Goal: Information Seeking & Learning: Check status

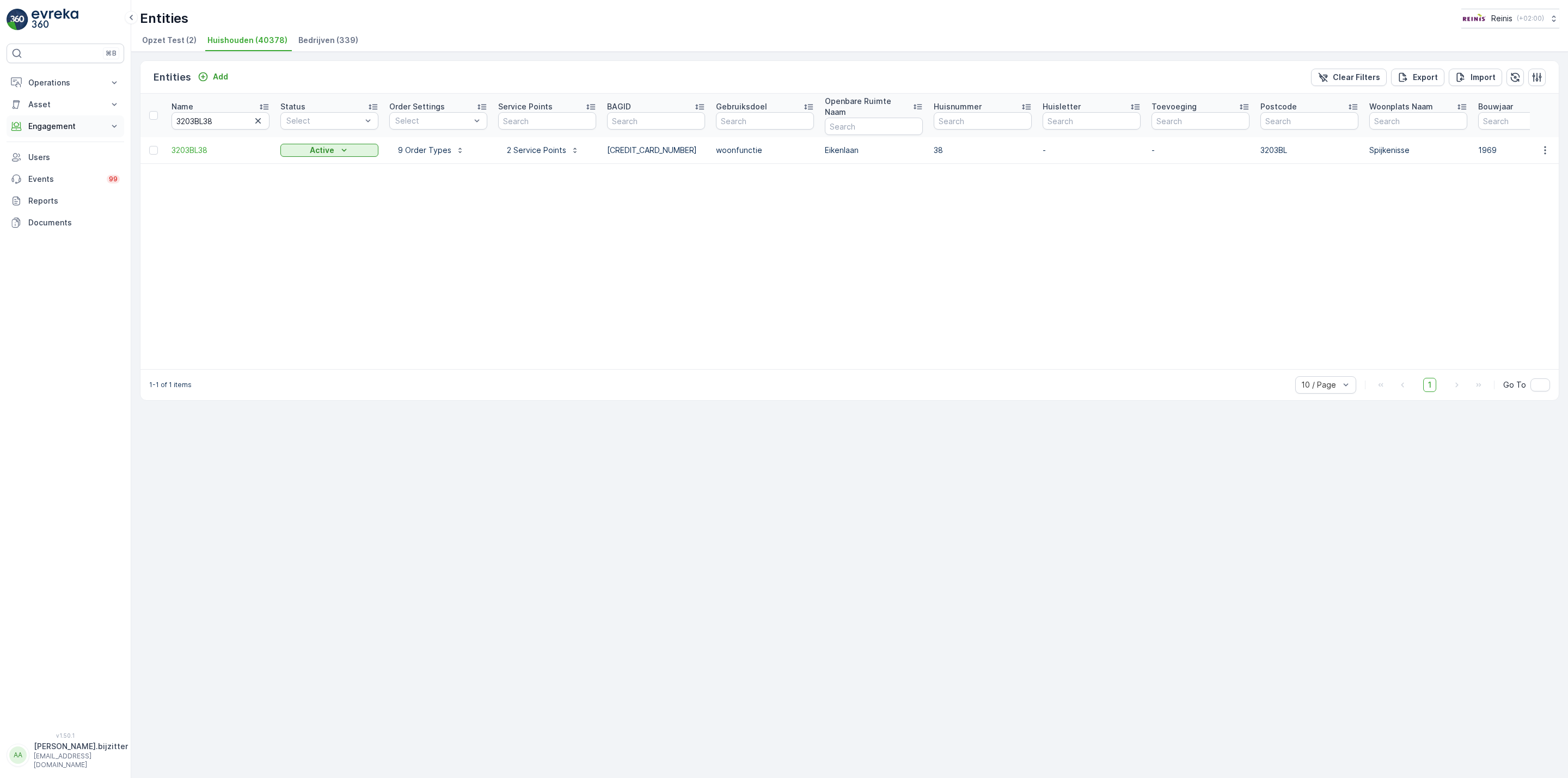
click at [56, 131] on p "Engagement" at bounding box center [66, 127] width 74 height 11
click at [44, 161] on p "Entities" at bounding box center [41, 160] width 27 height 11
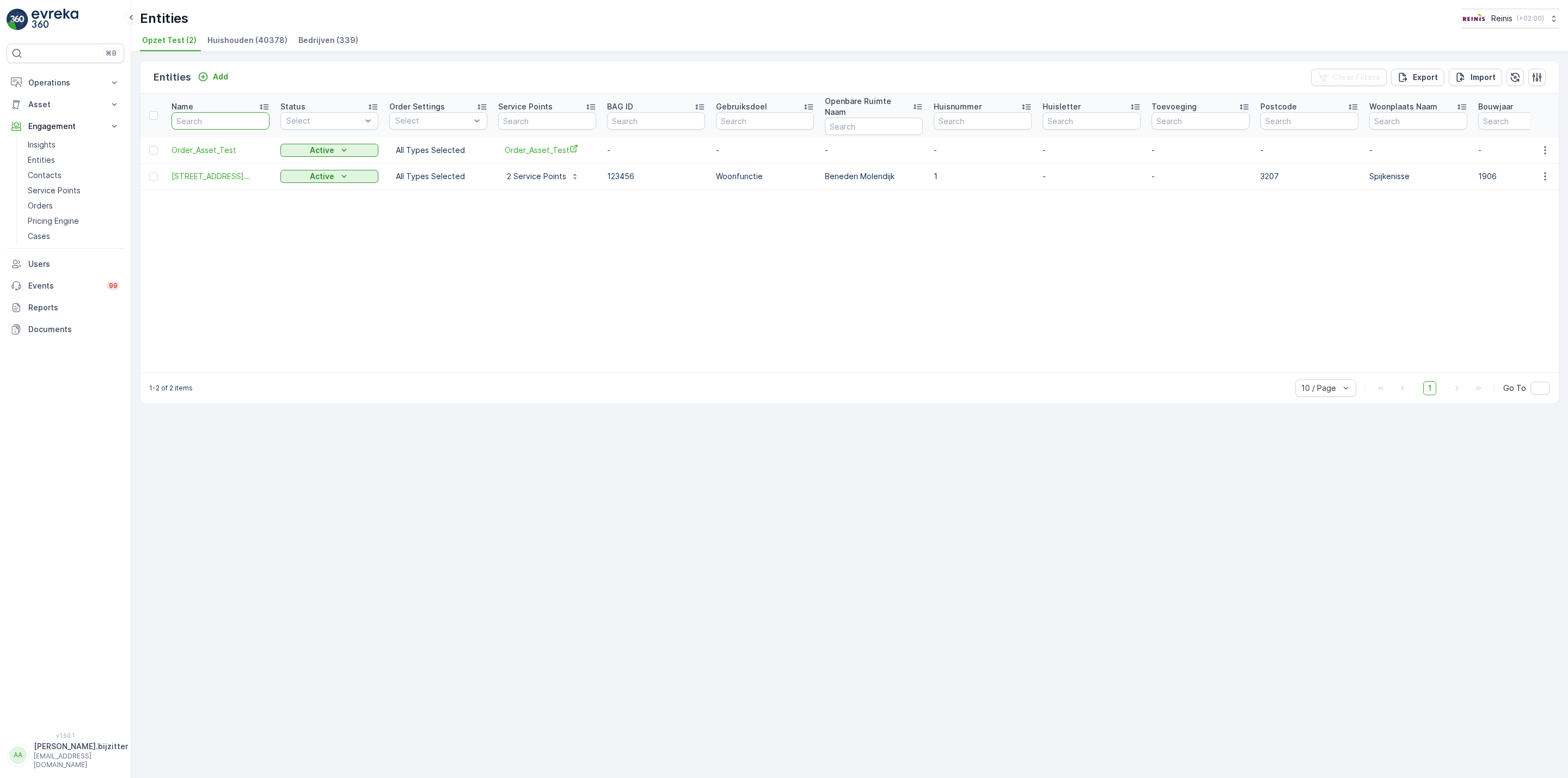
click at [214, 117] on input "text" at bounding box center [220, 121] width 98 height 18
click at [242, 40] on span "Huishouden (40378)" at bounding box center [247, 40] width 80 height 11
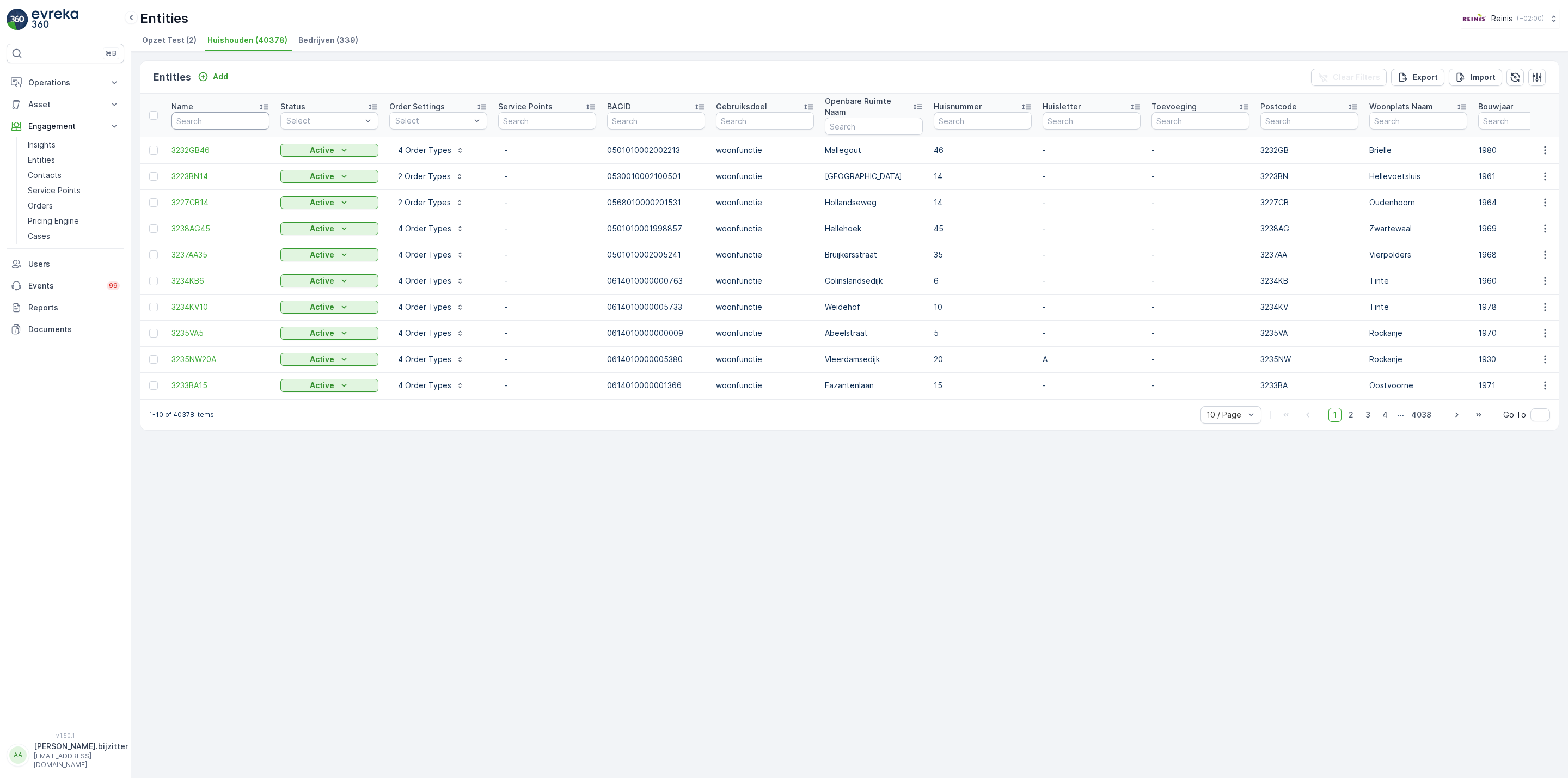
click at [209, 117] on input "text" at bounding box center [220, 121] width 98 height 18
paste input "3216AH16M"
type input "3216AH16M"
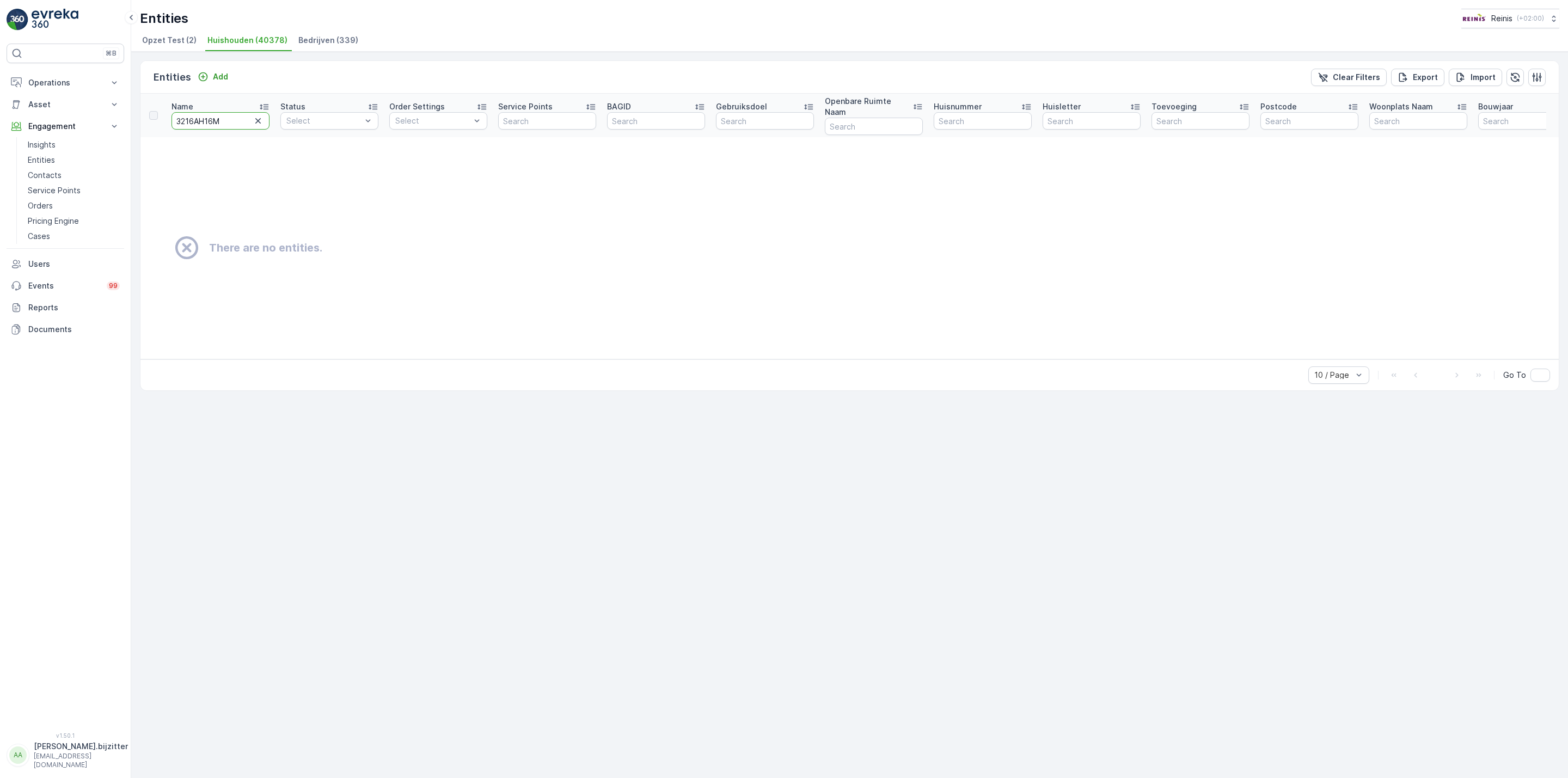
click at [205, 116] on input "3216AH16M" at bounding box center [220, 121] width 98 height 18
paste input "3216LD6"
type input "3216LD6"
click at [206, 119] on input "3216LD6" at bounding box center [220, 121] width 98 height 18
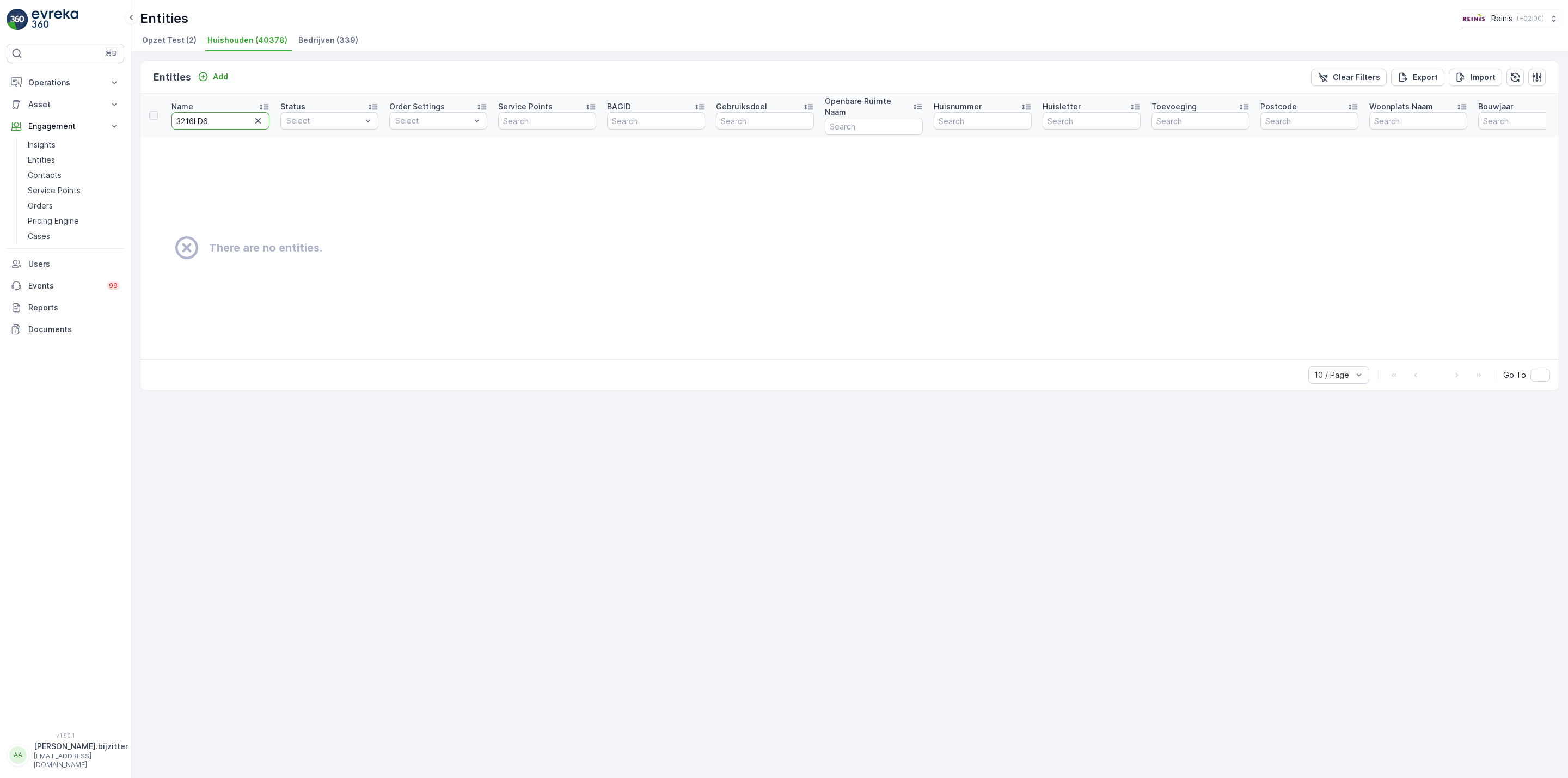
click at [206, 119] on input "3216LD6" at bounding box center [220, 121] width 98 height 18
paste input "3216LD1"
type input "3216LD16"
click at [183, 116] on input "3216LD16" at bounding box center [220, 121] width 98 height 18
type input "3216LD16"
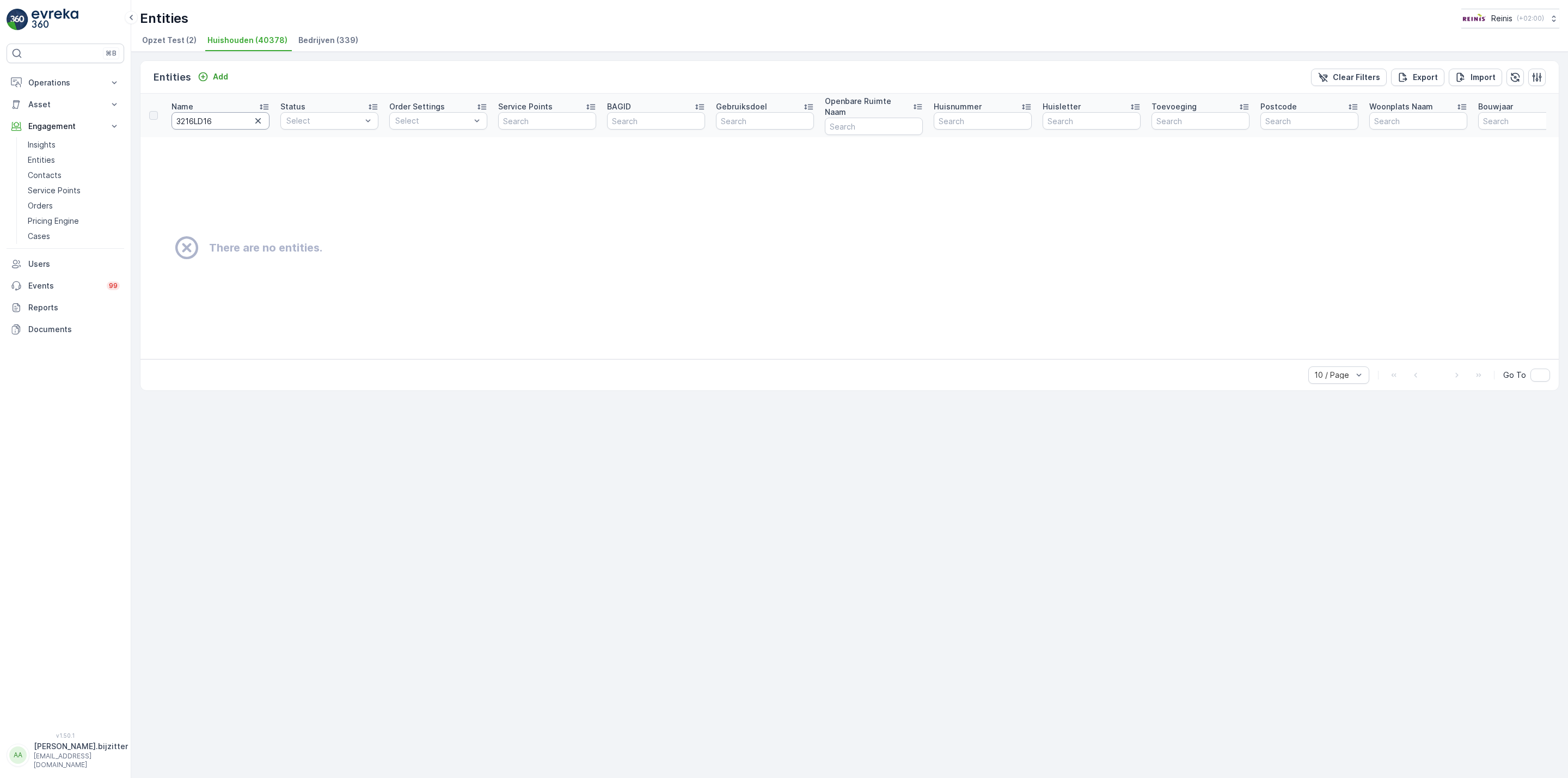
click at [234, 118] on input "3216LD16" at bounding box center [220, 121] width 98 height 18
type input "3216LD1"
click at [214, 116] on input "3216LD1" at bounding box center [220, 121] width 98 height 18
paste input "AR69"
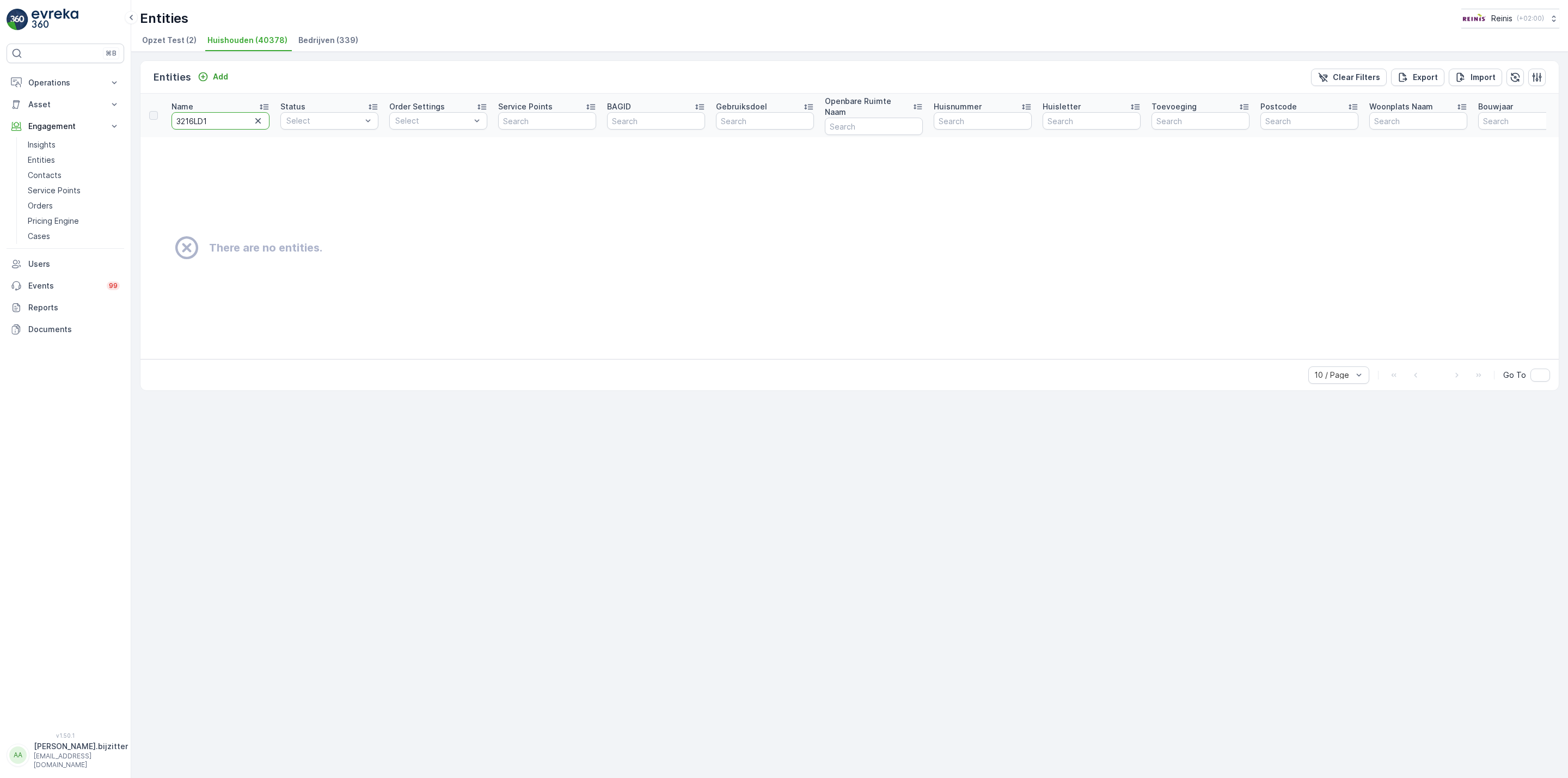
type input "3216AR69"
click at [208, 115] on input "3216AR69" at bounding box center [220, 121] width 98 height 18
type input "3218"
click at [256, 116] on icon "button" at bounding box center [258, 121] width 11 height 11
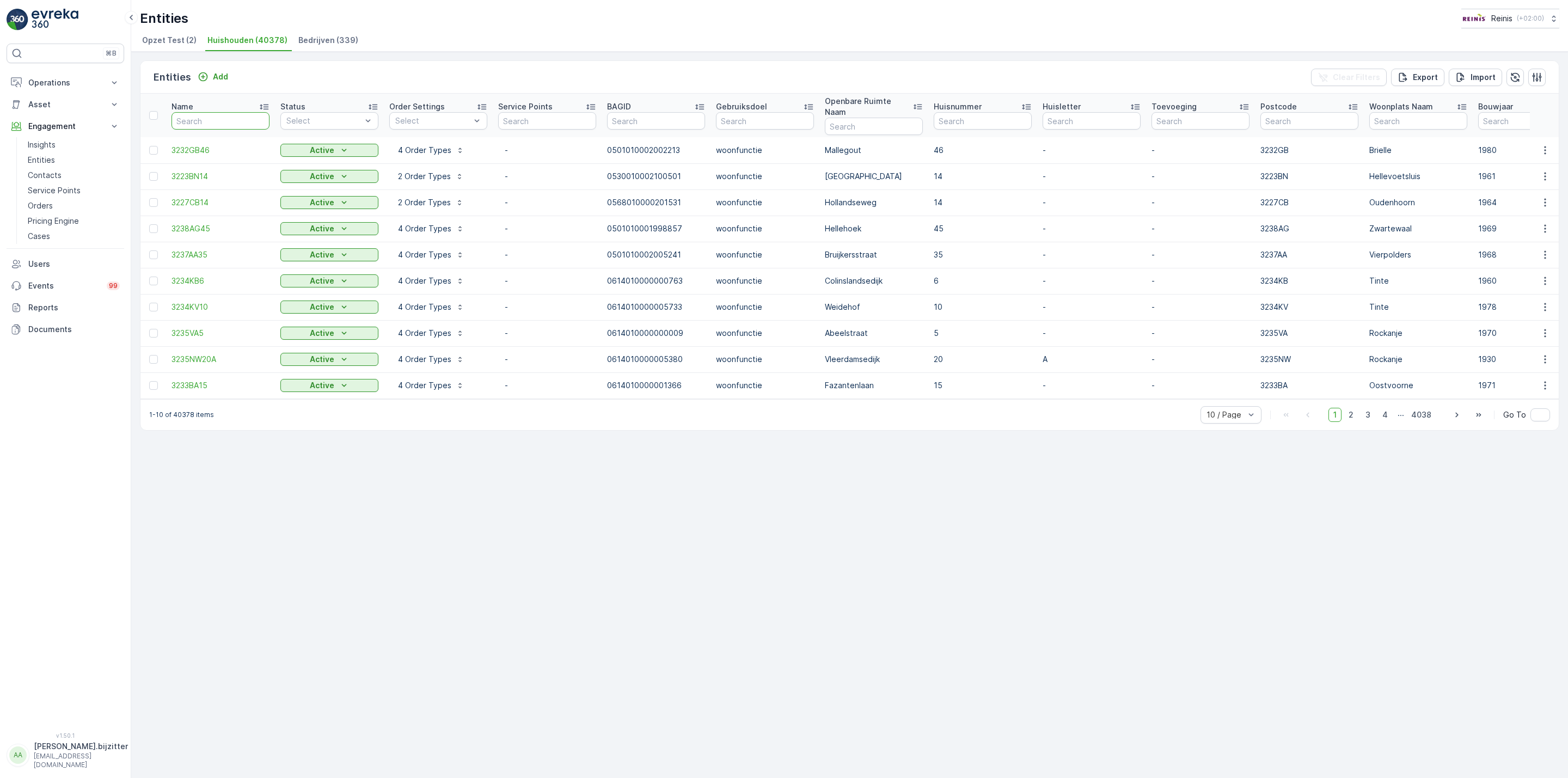
click at [196, 114] on input "text" at bounding box center [220, 121] width 98 height 18
type input "3218"
click at [211, 118] on input "3218" at bounding box center [220, 121] width 98 height 18
paste input "6AR69"
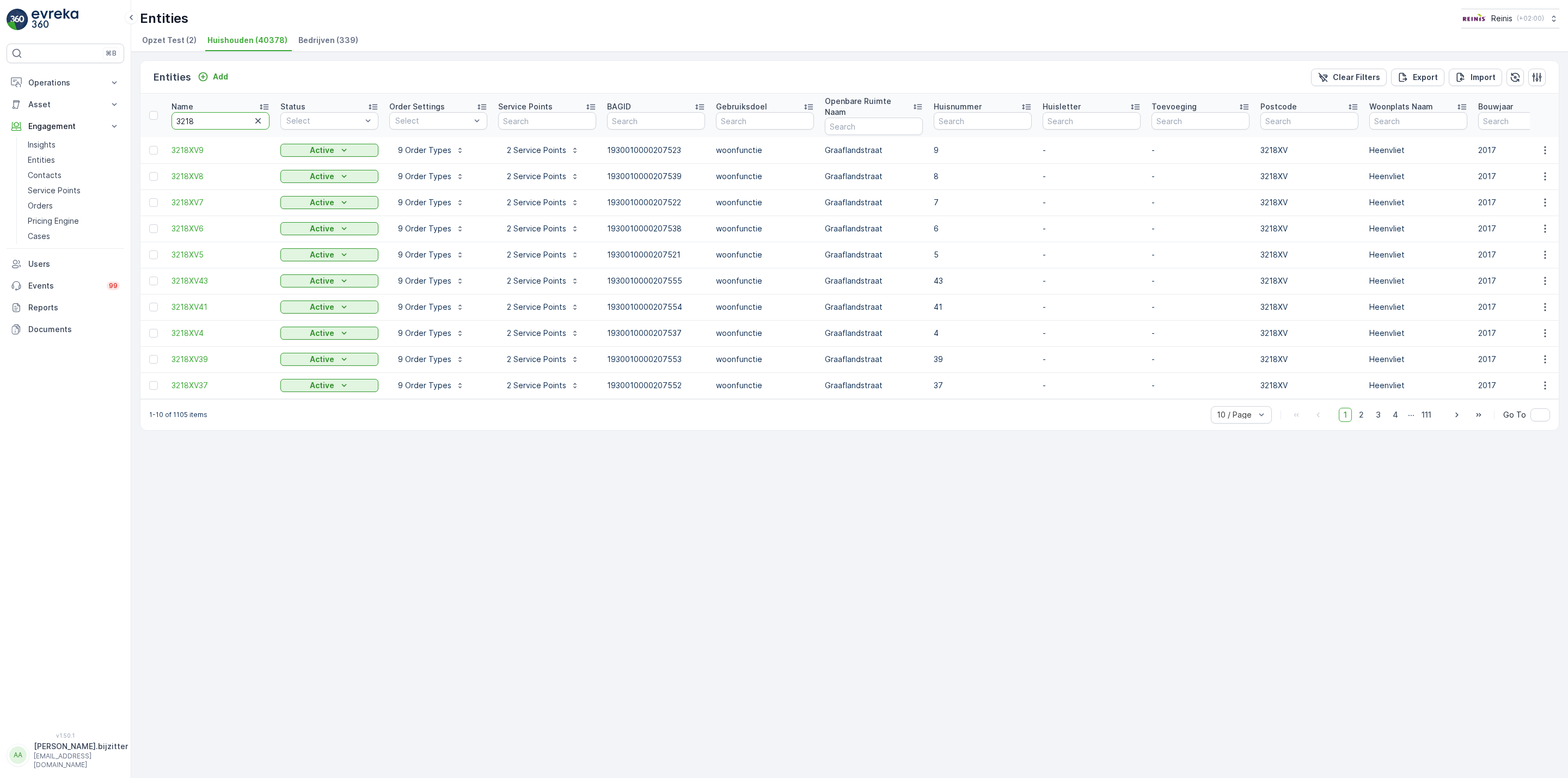
type input "3216AR69"
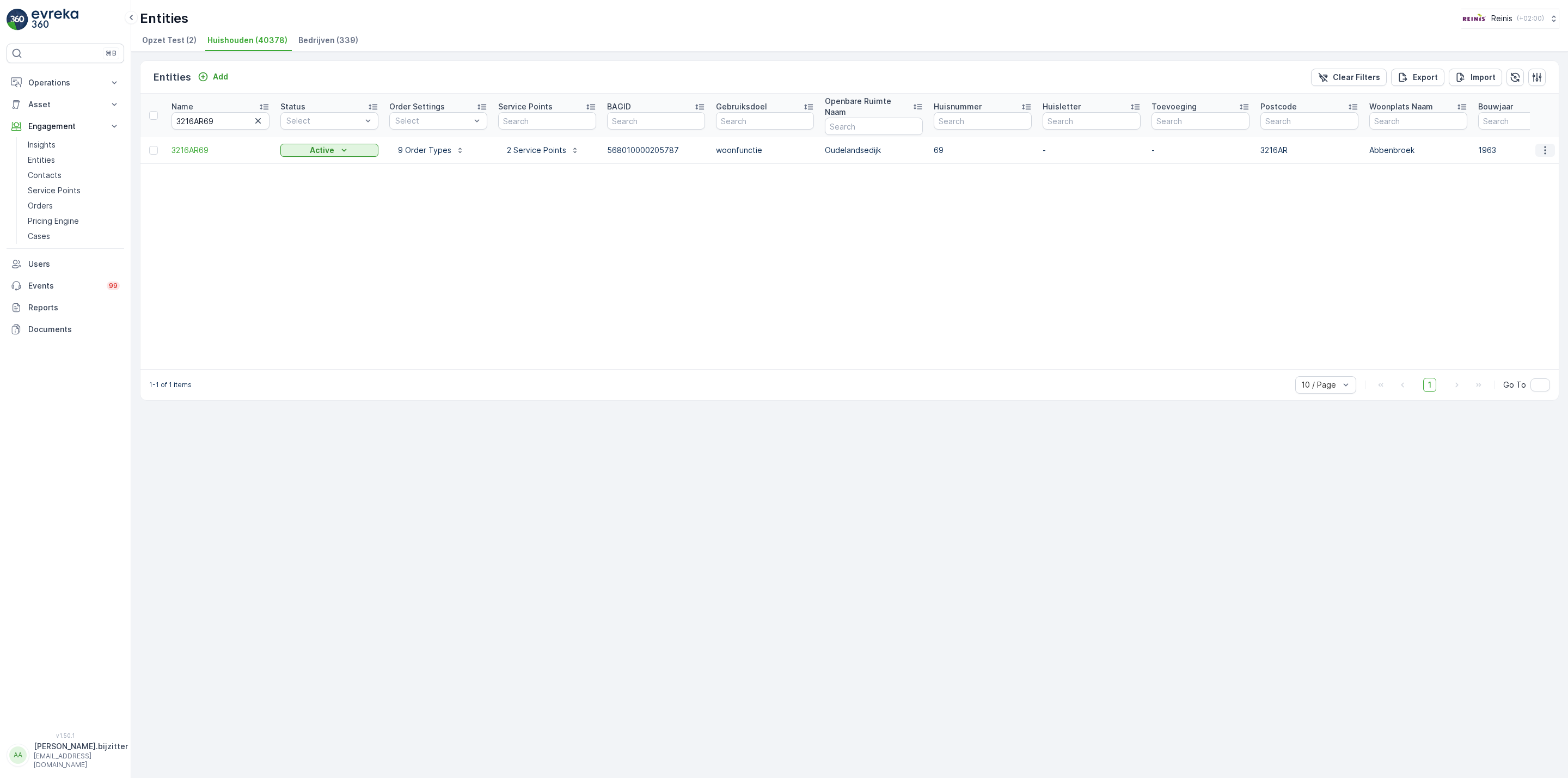
click at [1549, 145] on icon "button" at bounding box center [1545, 150] width 11 height 11
click at [1544, 230] on span "Service Availability" at bounding box center [1522, 232] width 68 height 11
click at [234, 116] on input "3216AR69" at bounding box center [220, 121] width 98 height 18
type input "3218"
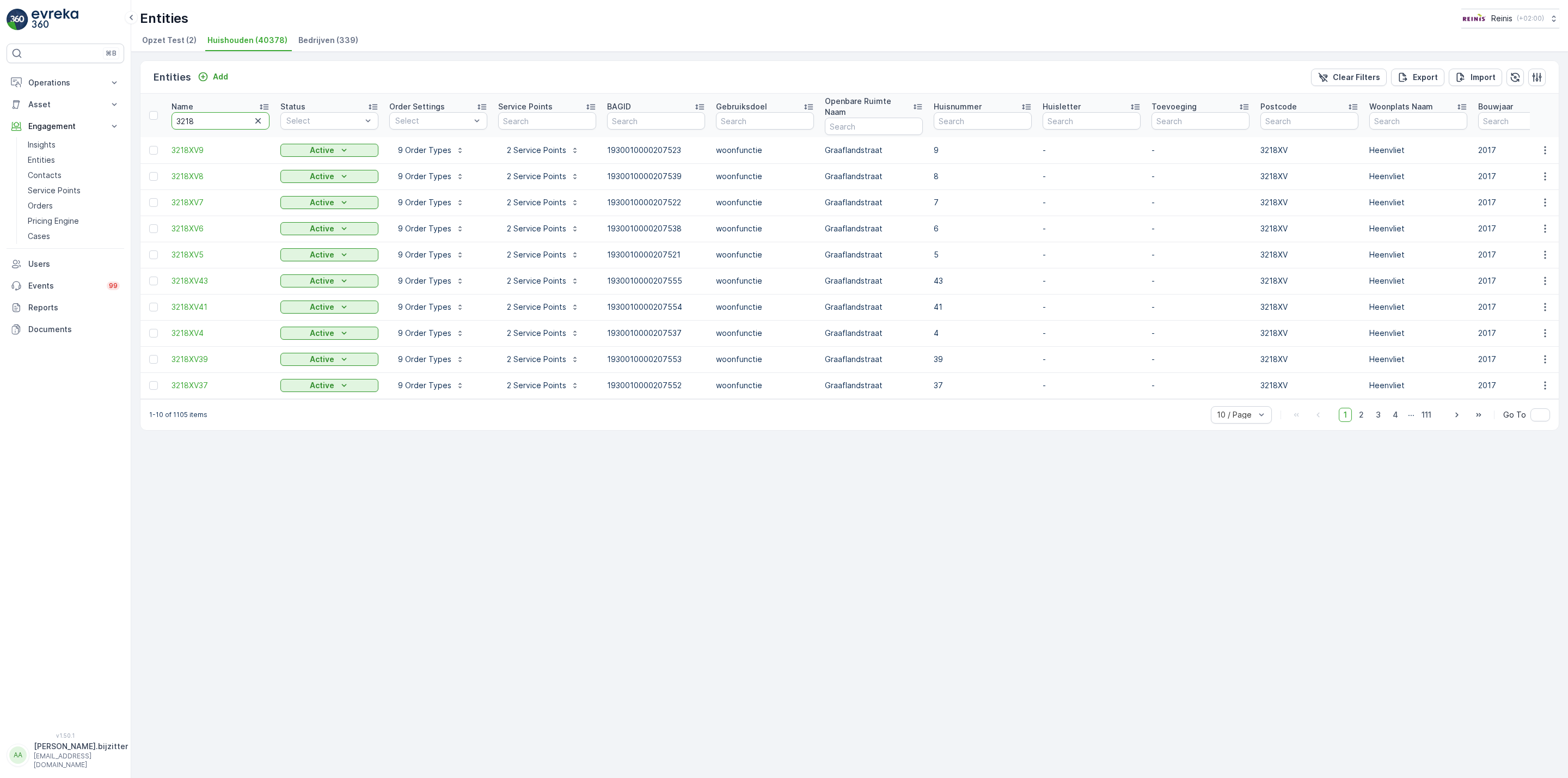
click at [234, 116] on input "3218" at bounding box center [220, 121] width 98 height 18
type input "3218LJ"
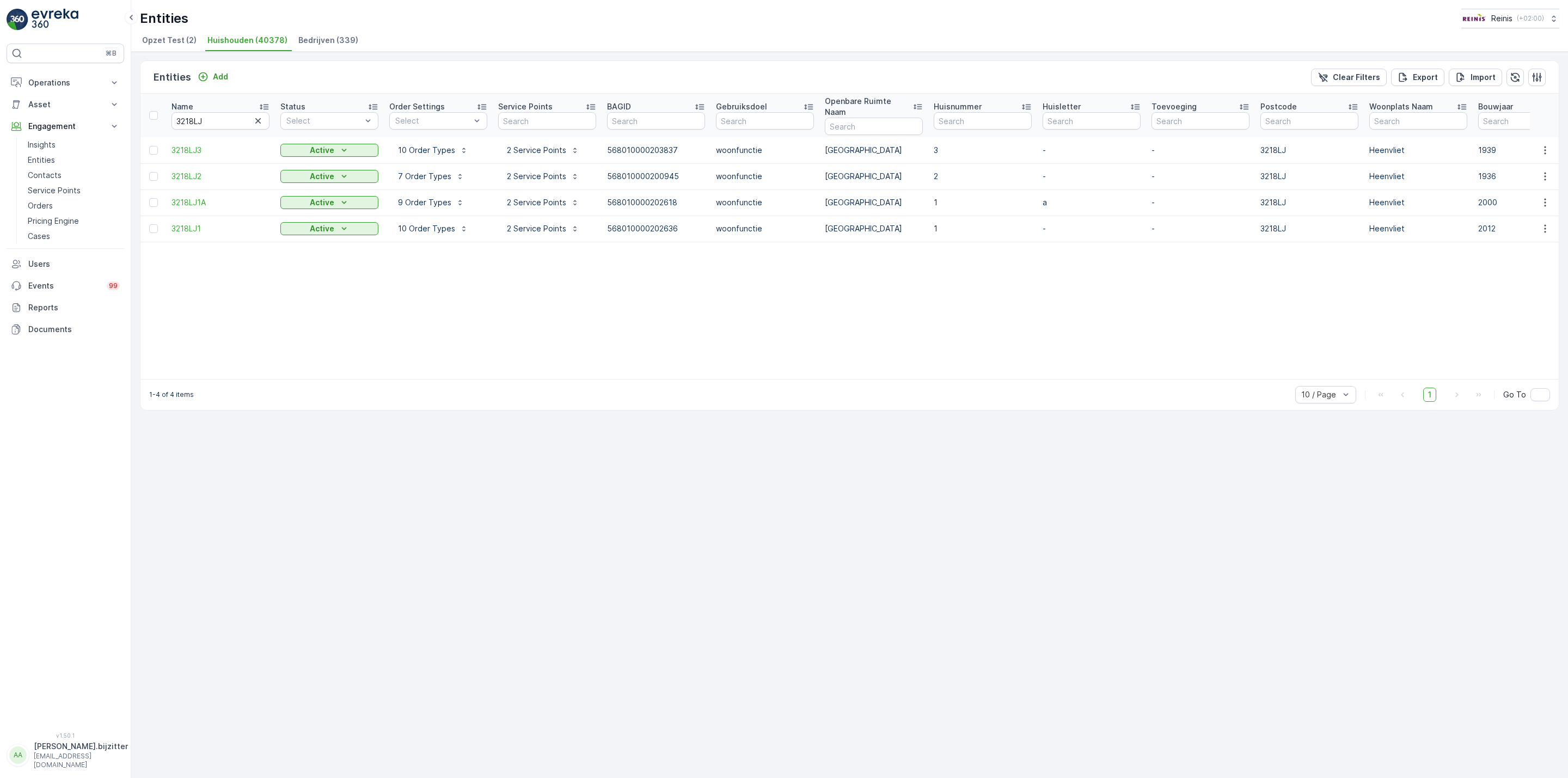
click at [384, 549] on div "Entities Add Clear Filters Export Import Name 3218LJ Status Select Order Settin…" at bounding box center [850, 415] width 1437 height 726
click at [213, 116] on input "3218LJ" at bounding box center [220, 121] width 98 height 18
click at [214, 115] on input "3218LJ" at bounding box center [220, 121] width 98 height 18
click at [220, 119] on input "3218LJ" at bounding box center [220, 121] width 98 height 18
type input "3218LJ2"
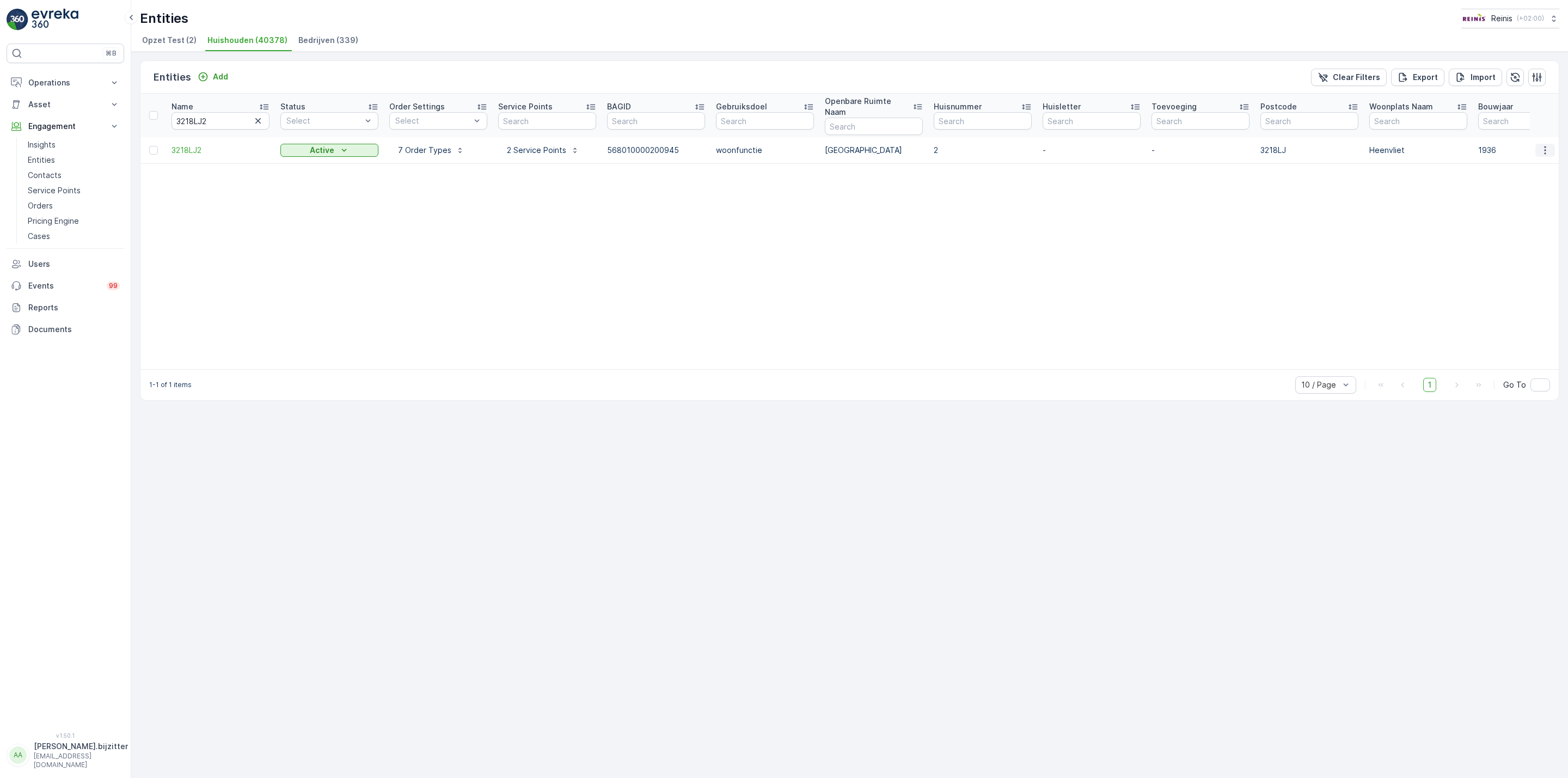
click at [1549, 145] on icon "button" at bounding box center [1545, 150] width 11 height 11
click at [1538, 229] on span "Service Availability" at bounding box center [1522, 232] width 68 height 11
click at [232, 115] on input "3218LJ2" at bounding box center [220, 121] width 98 height 18
click at [180, 119] on input "3218LJ2" at bounding box center [220, 121] width 98 height 18
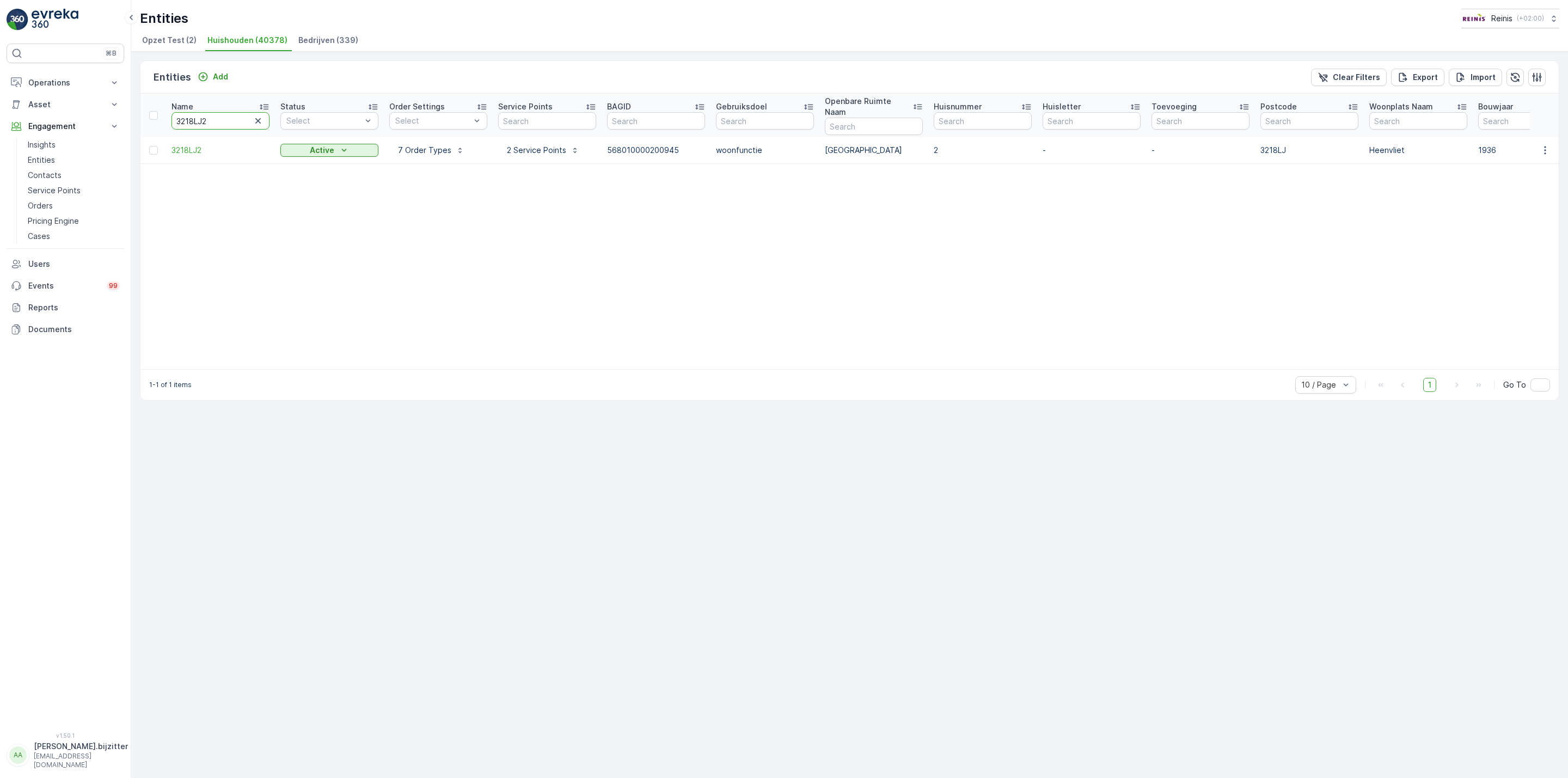
click at [180, 119] on input "3218LJ2" at bounding box center [220, 121] width 98 height 18
paste input "08LA4"
type input "3208LA4"
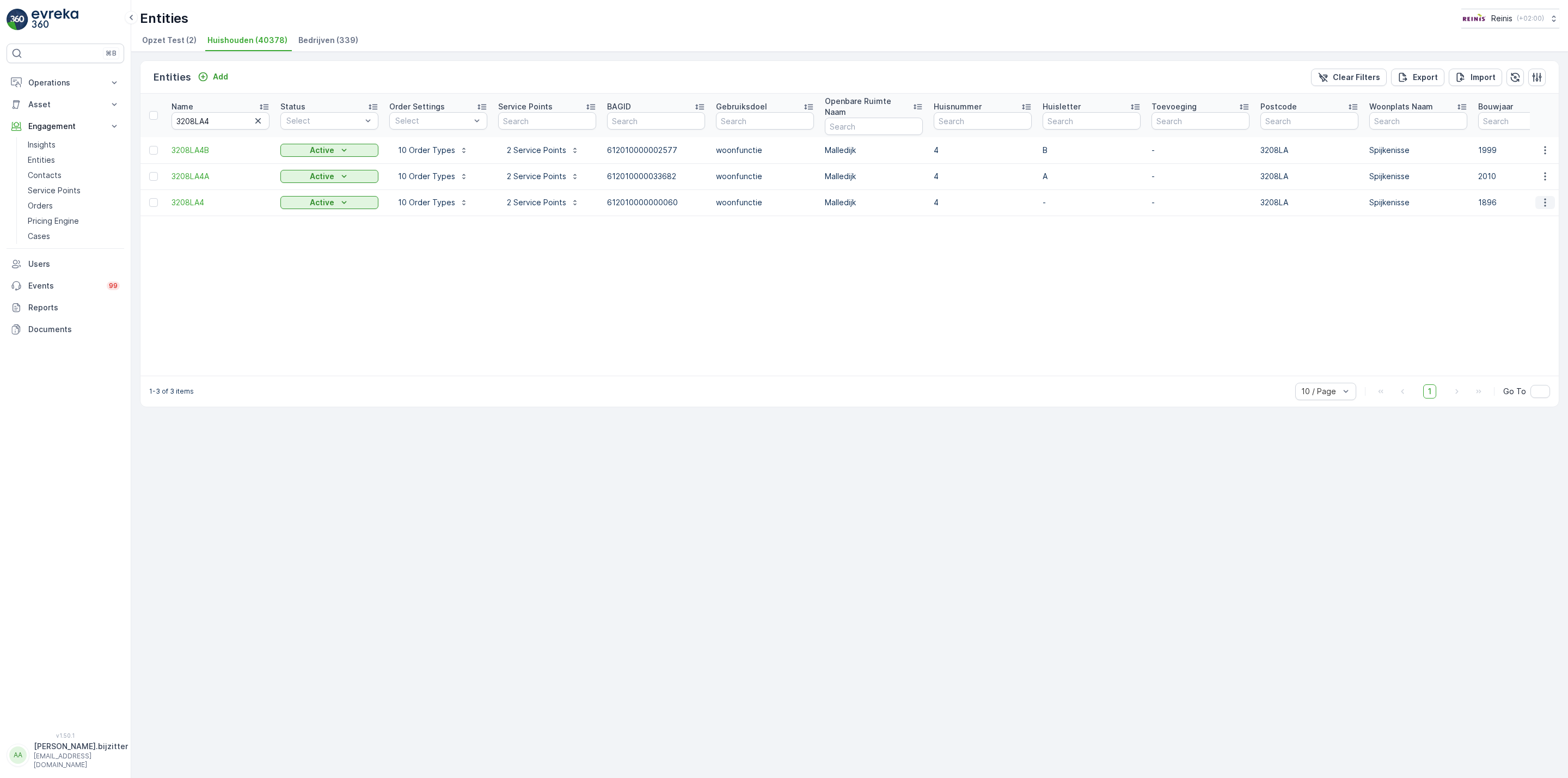
click at [1544, 197] on icon "button" at bounding box center [1545, 203] width 11 height 11
click at [1524, 286] on span "Service Availability" at bounding box center [1522, 285] width 68 height 11
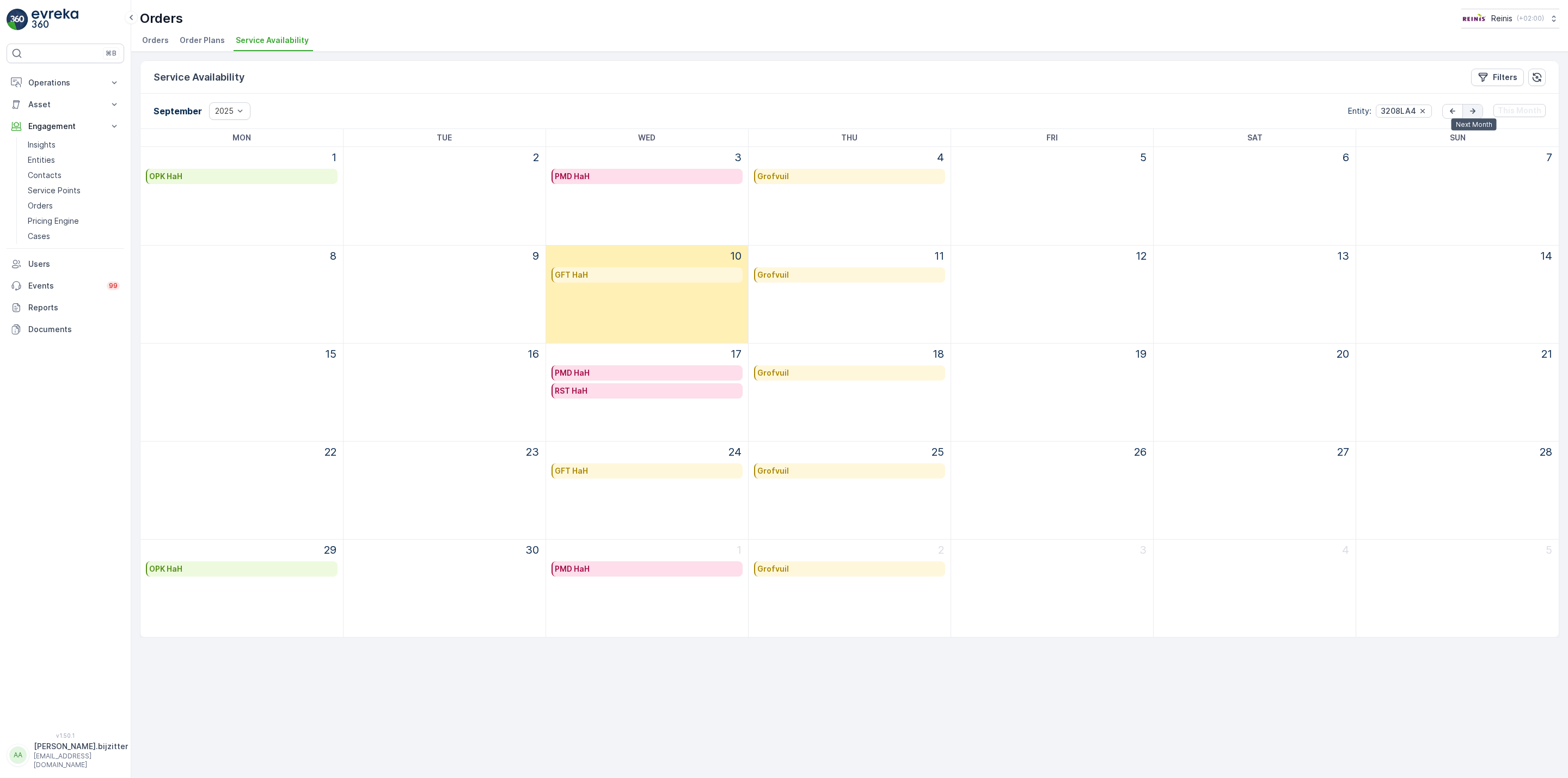
click at [1471, 108] on icon "button" at bounding box center [1473, 111] width 11 height 11
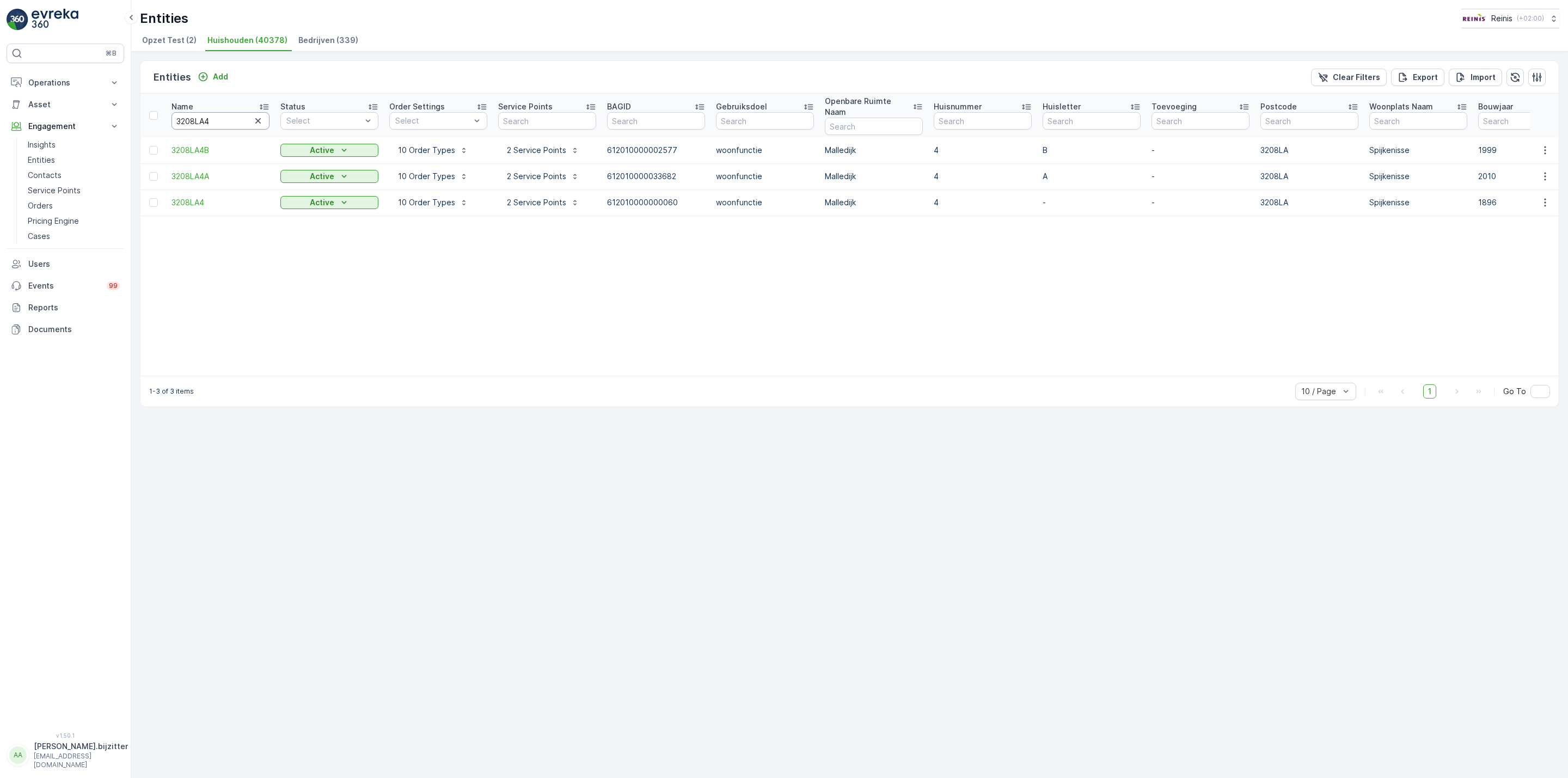
click at [199, 114] on input "3208LA4" at bounding box center [220, 121] width 98 height 18
paste input "7PA2"
type input "3207PA2"
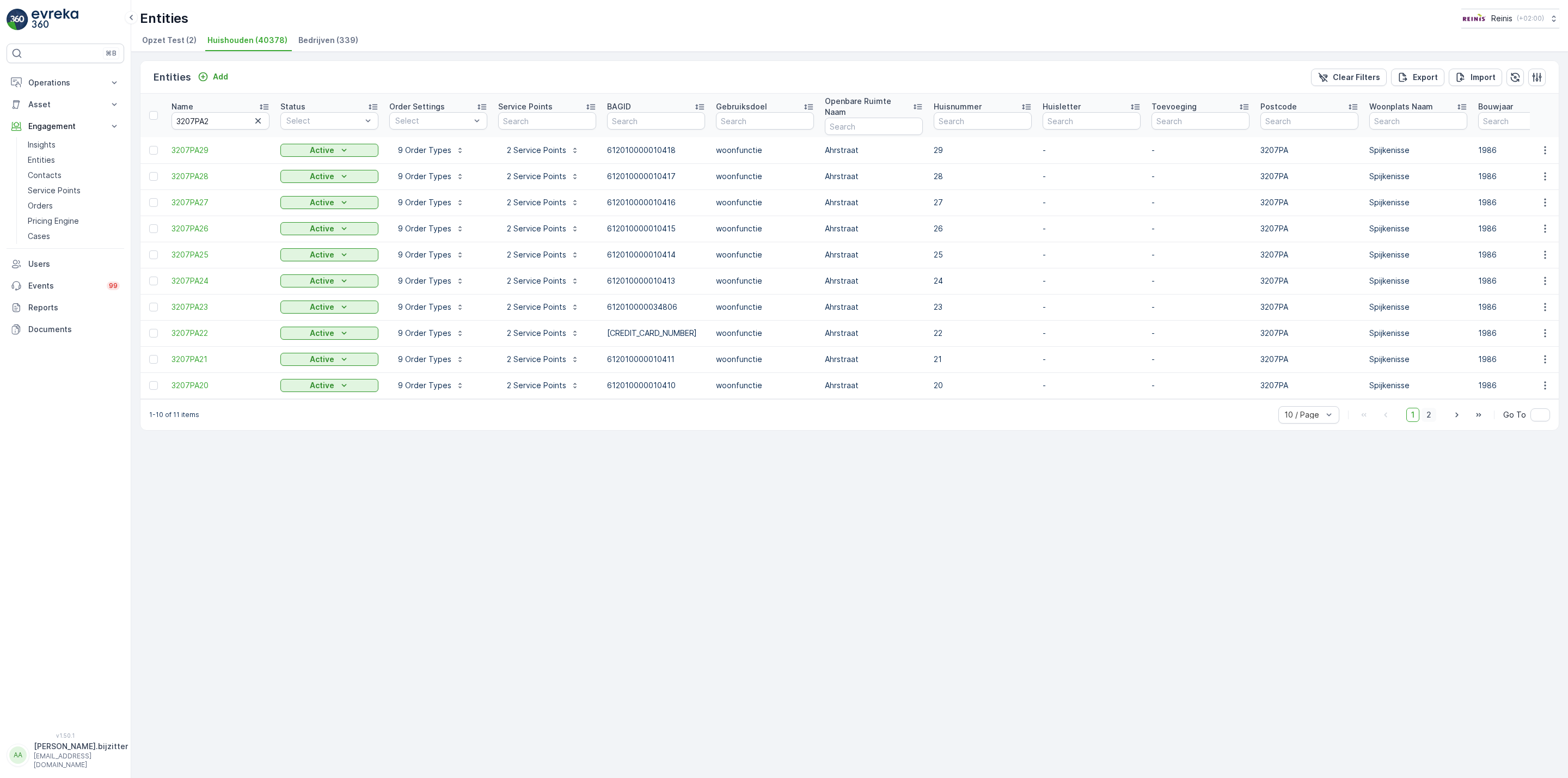
click at [1429, 410] on span "2" at bounding box center [1429, 415] width 15 height 14
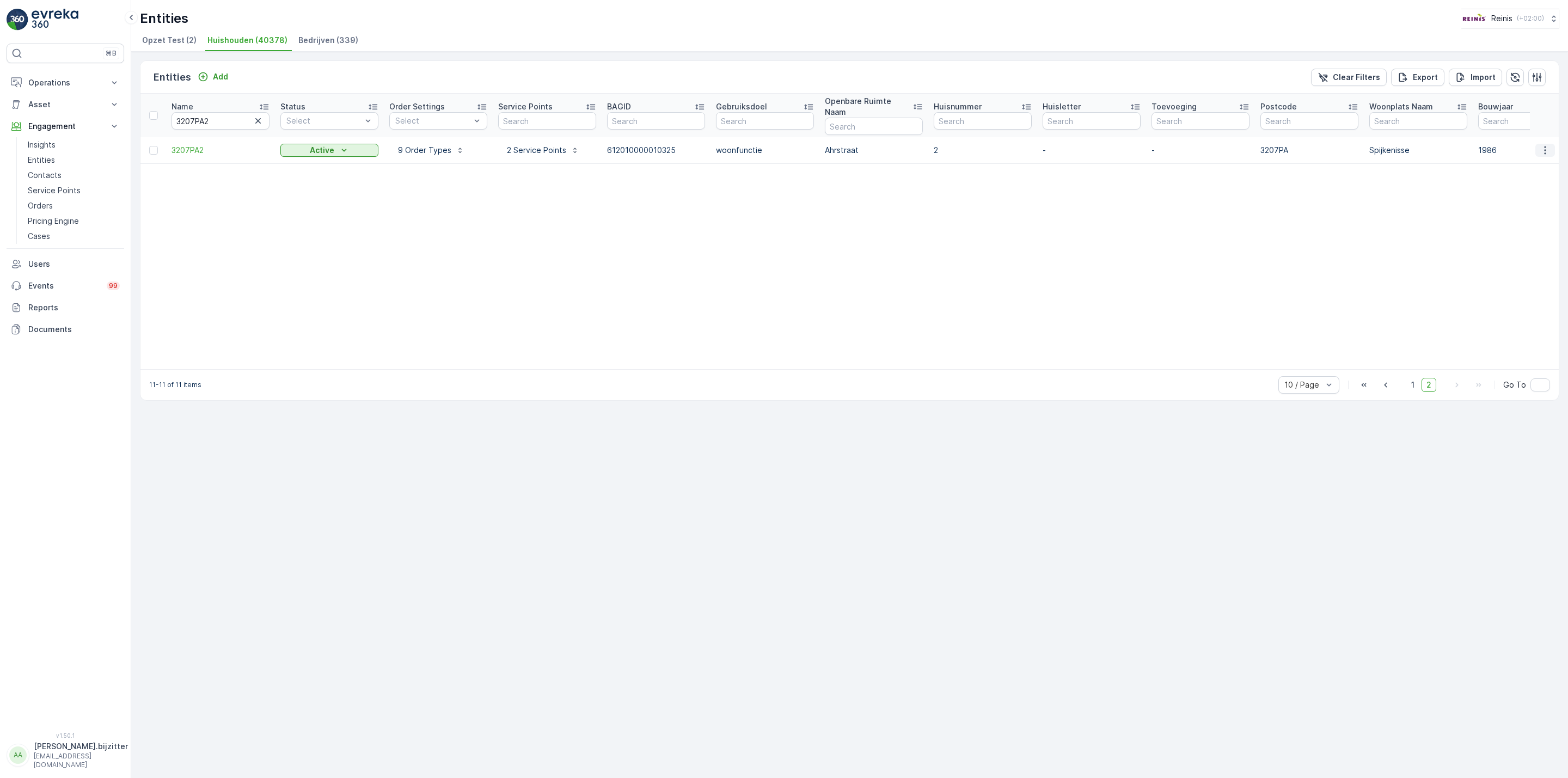
click at [1541, 145] on icon "button" at bounding box center [1545, 150] width 11 height 11
click at [1522, 229] on span "Service Availability" at bounding box center [1522, 232] width 68 height 11
drag, startPoint x: 676, startPoint y: 232, endPoint x: 668, endPoint y: 226, distance: 10.0
click at [676, 232] on table "Name 3207PA2 Status Select Order Settings Select Service Points BAGID Gebruiksd…" at bounding box center [1207, 231] width 2133 height 276
click at [534, 145] on p "2 Service Points" at bounding box center [535, 150] width 61 height 11
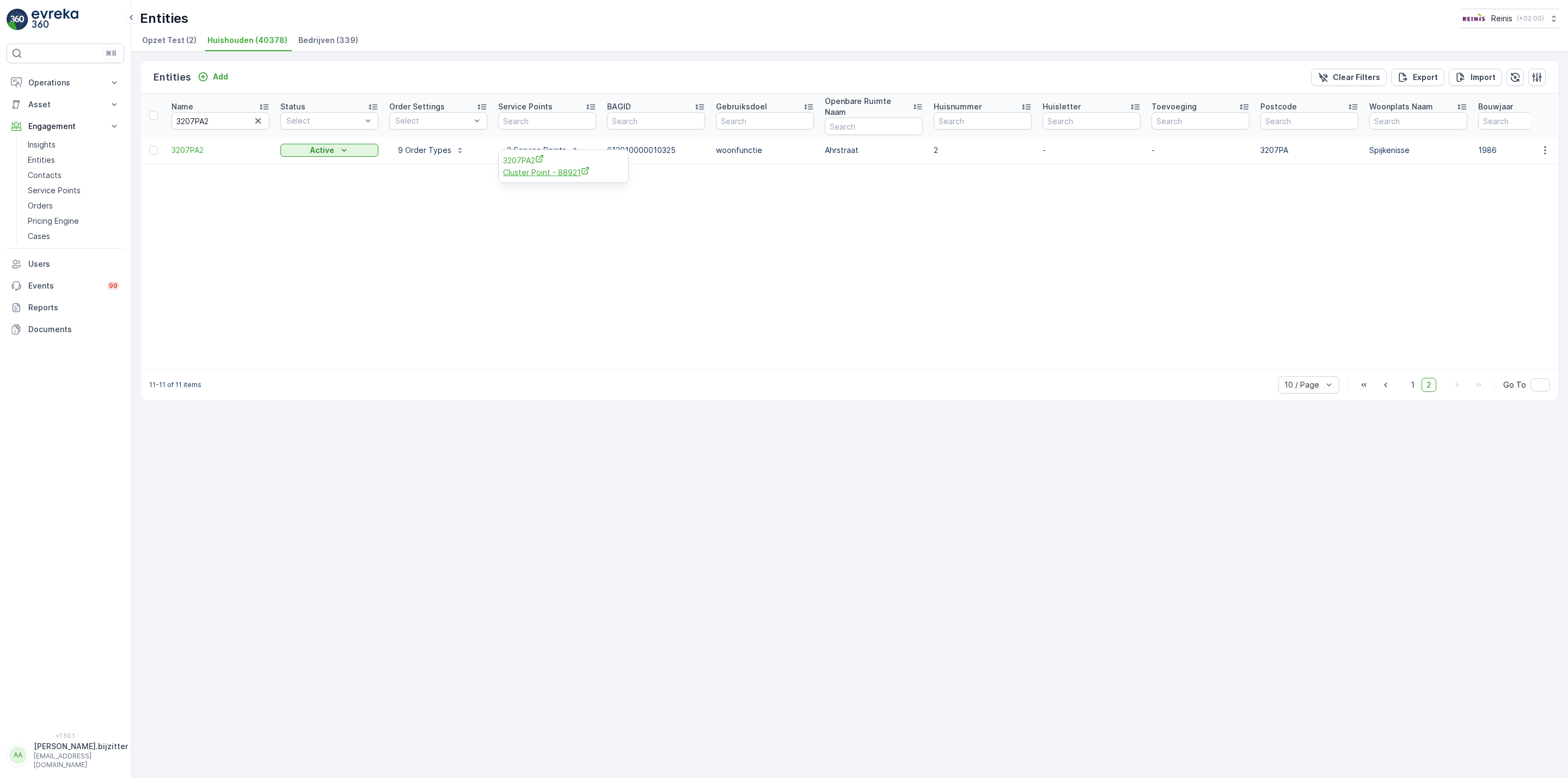
click at [524, 172] on span "Cluster Point - 88921" at bounding box center [563, 172] width 121 height 12
click at [462, 242] on table "Name 3207PA2 Status Select Order Settings Select Service Points BAGID Gebruiksd…" at bounding box center [1207, 231] width 2133 height 276
click at [194, 116] on input "3207PA2" at bounding box center [220, 121] width 98 height 18
paste input "5LB17"
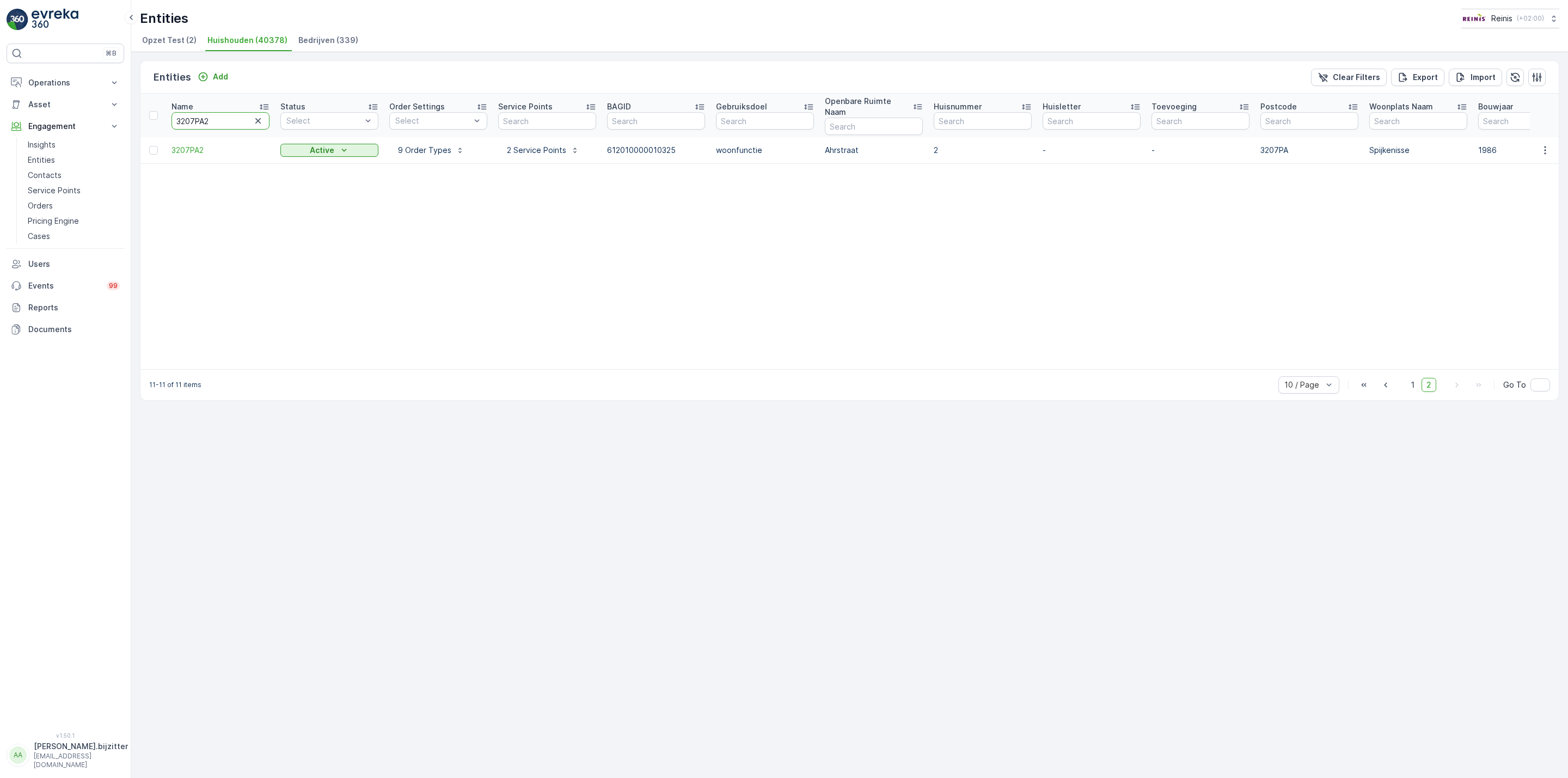
type input "3205LB17"
click at [190, 145] on span "3205LB17" at bounding box center [220, 150] width 98 height 11
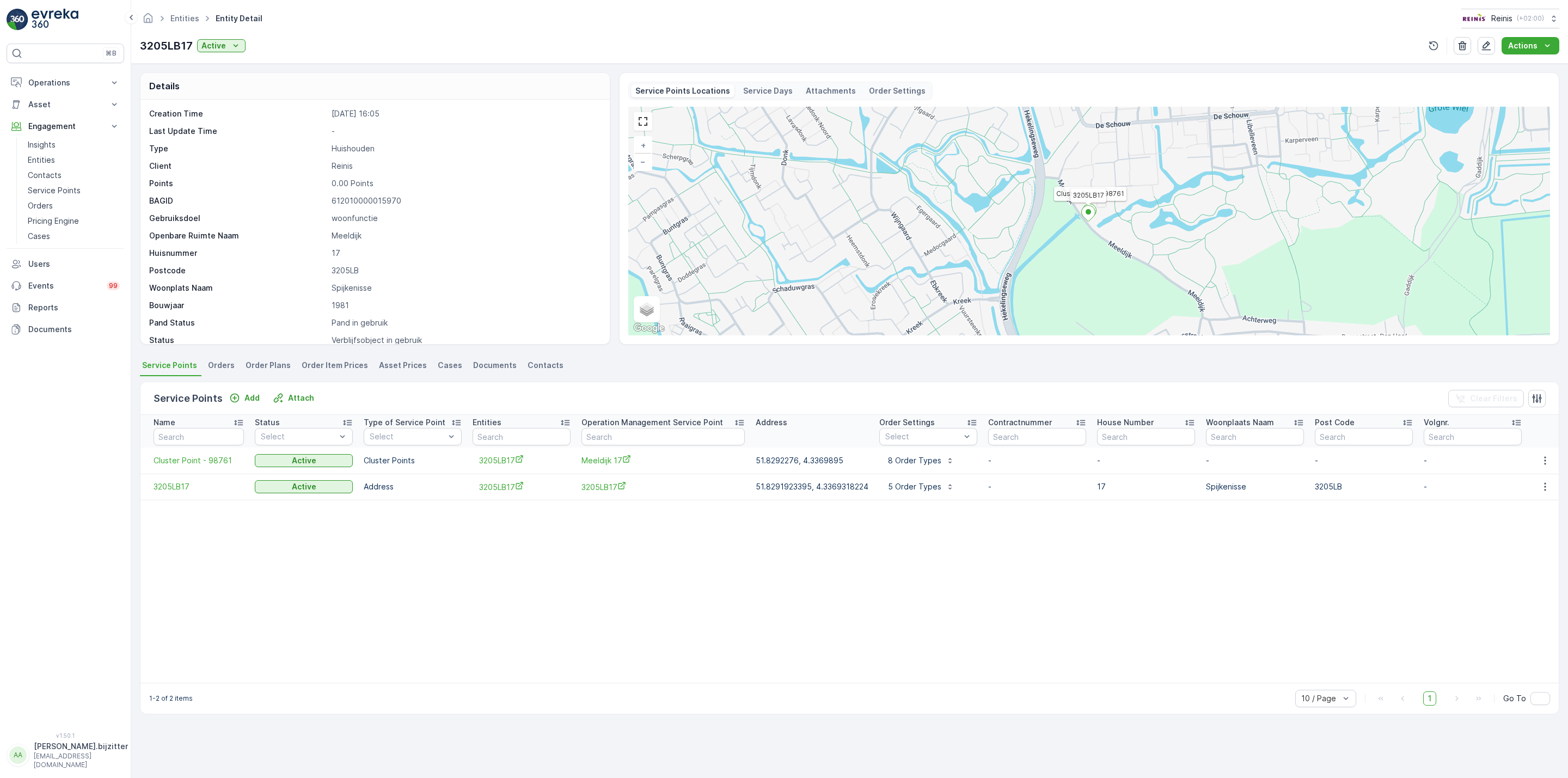
click at [474, 561] on table "Name Status Select Type of Service Point Select Entities Operation Management S…" at bounding box center [1066, 549] width 1852 height 268
click at [190, 545] on td at bounding box center [195, 557] width 109 height 23
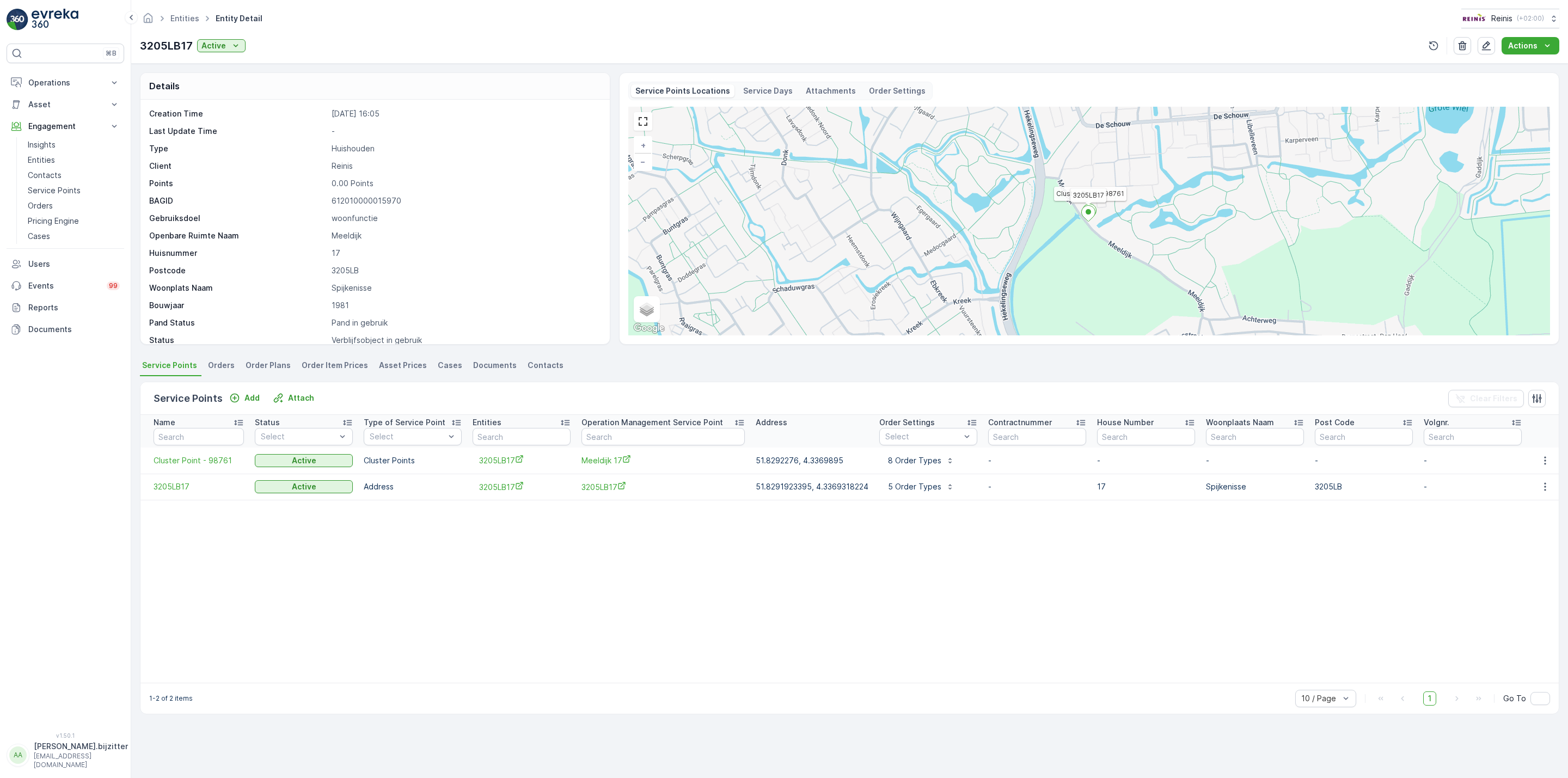
click at [190, 545] on td at bounding box center [195, 557] width 109 height 23
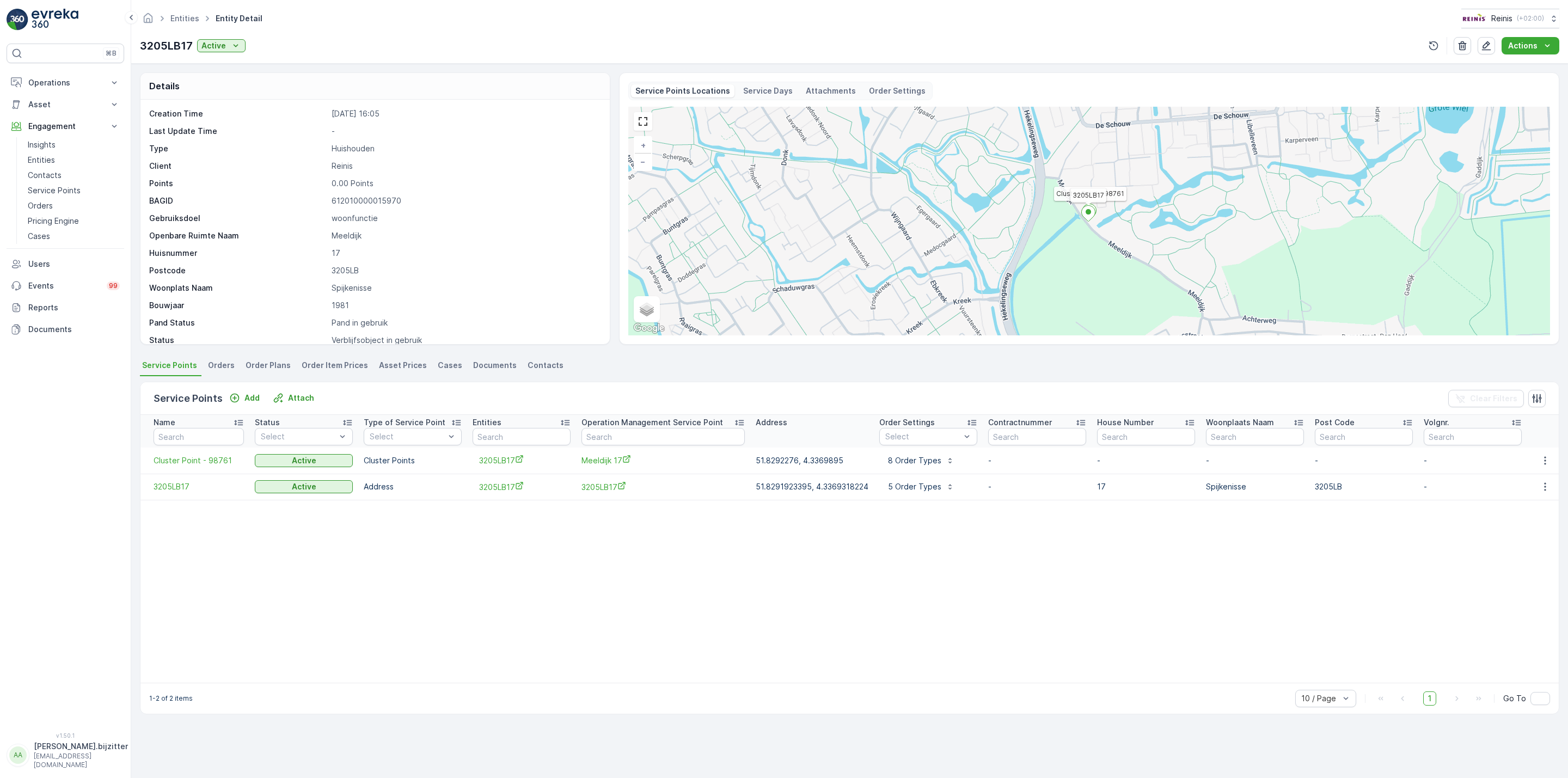
click at [255, 596] on table "Name Status Select Type of Service Point Select Entities Operation Management S…" at bounding box center [1066, 549] width 1852 height 268
click at [259, 597] on table "Name Status Select Type of Service Point Select Entities Operation Management S…" at bounding box center [1066, 549] width 1852 height 268
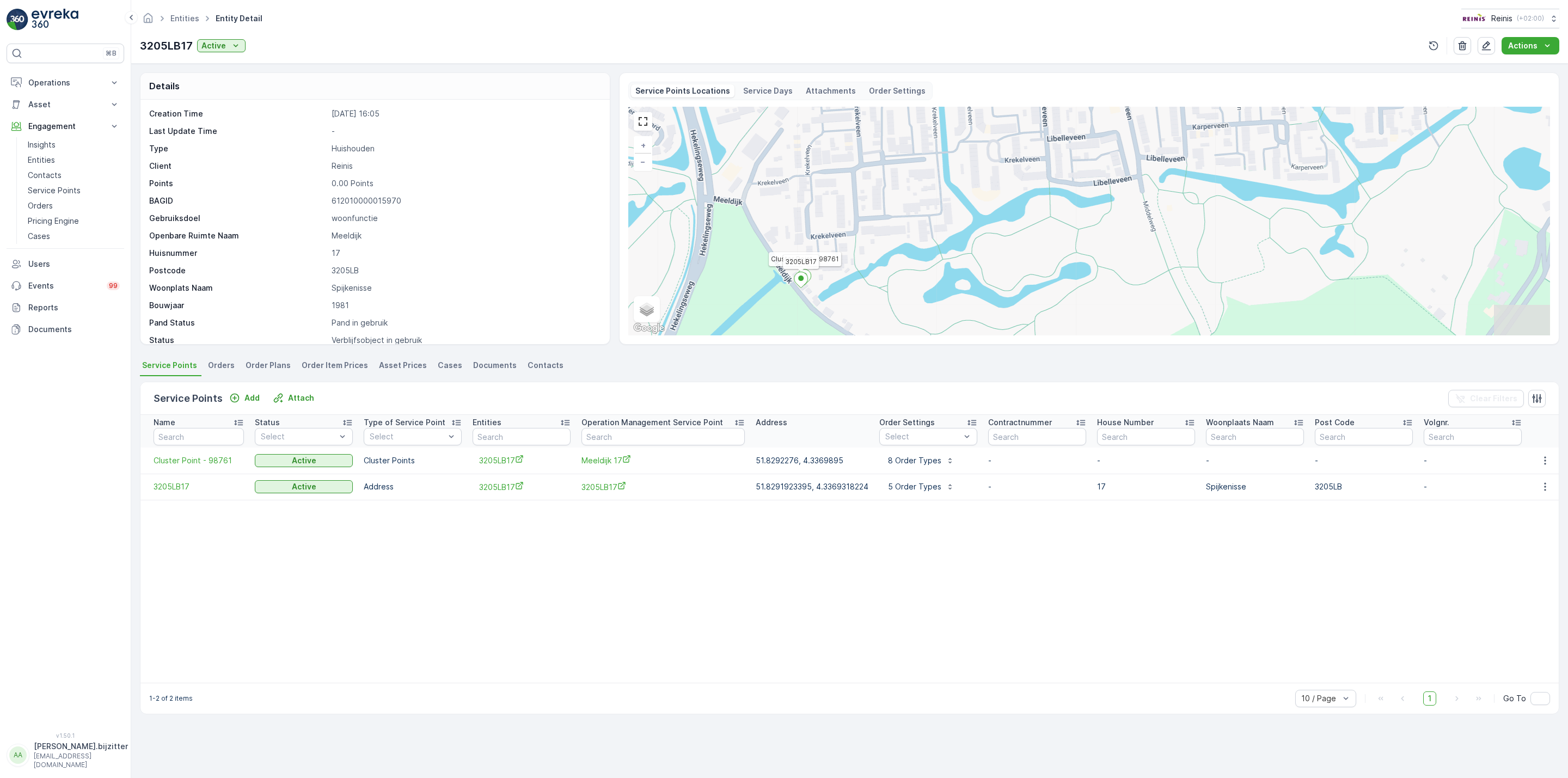
drag, startPoint x: 1088, startPoint y: 245, endPoint x: 787, endPoint y: 303, distance: 306.5
click at [786, 304] on div "Cluster Point - 98761 3205LB17 + − Satellite Roadmap Terrain Hybrid Leaflet Key…" at bounding box center [1089, 221] width 922 height 229
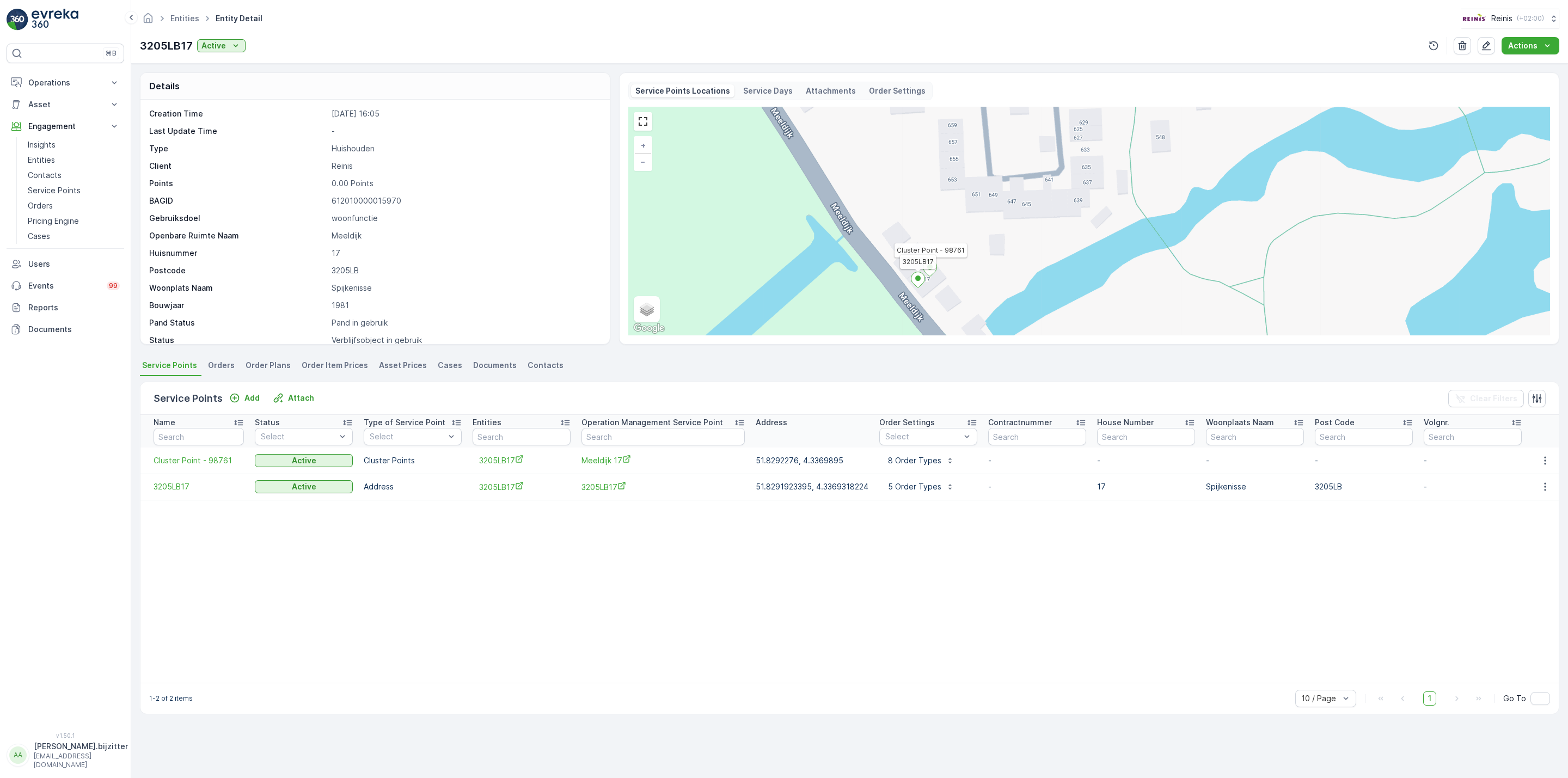
drag, startPoint x: 954, startPoint y: 236, endPoint x: 1090, endPoint y: 180, distance: 147.1
click at [1090, 180] on div "Cluster Point - 98761 3205LB17 + − Satellite Roadmap Terrain Hybrid Leaflet Key…" at bounding box center [1089, 221] width 922 height 229
click at [920, 464] on p "8 Order Types" at bounding box center [913, 461] width 55 height 11
click at [827, 575] on table "Name Status Select Type of Service Point Select Entities Operation Management S…" at bounding box center [1066, 549] width 1852 height 268
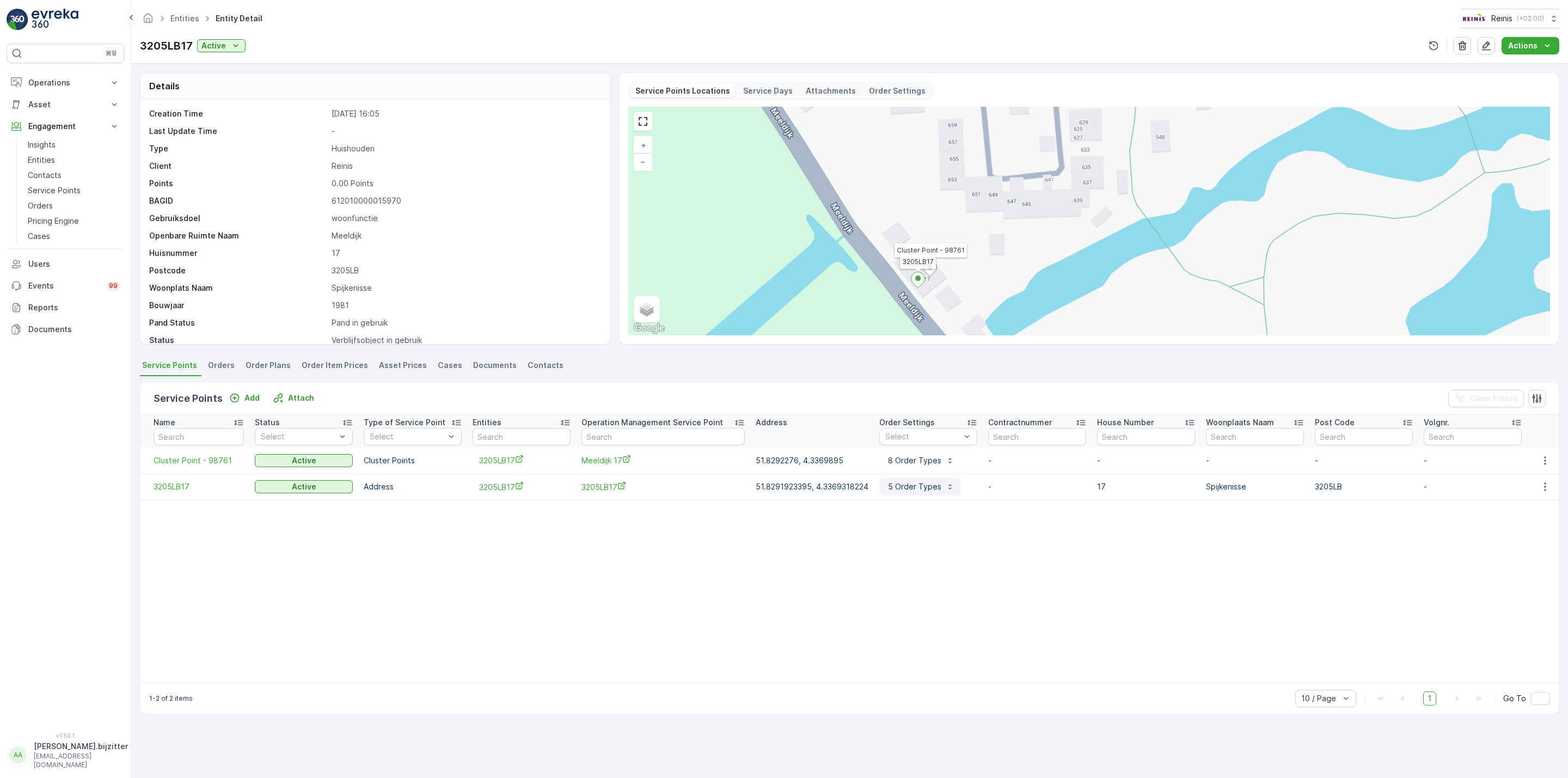
click at [901, 485] on p "5 Order Types" at bounding box center [913, 487] width 55 height 11
click at [811, 562] on table "Name Status Select Type of Service Point Select Entities Operation Management S…" at bounding box center [1066, 549] width 1852 height 268
click at [904, 488] on p "5 Order Types" at bounding box center [913, 487] width 55 height 11
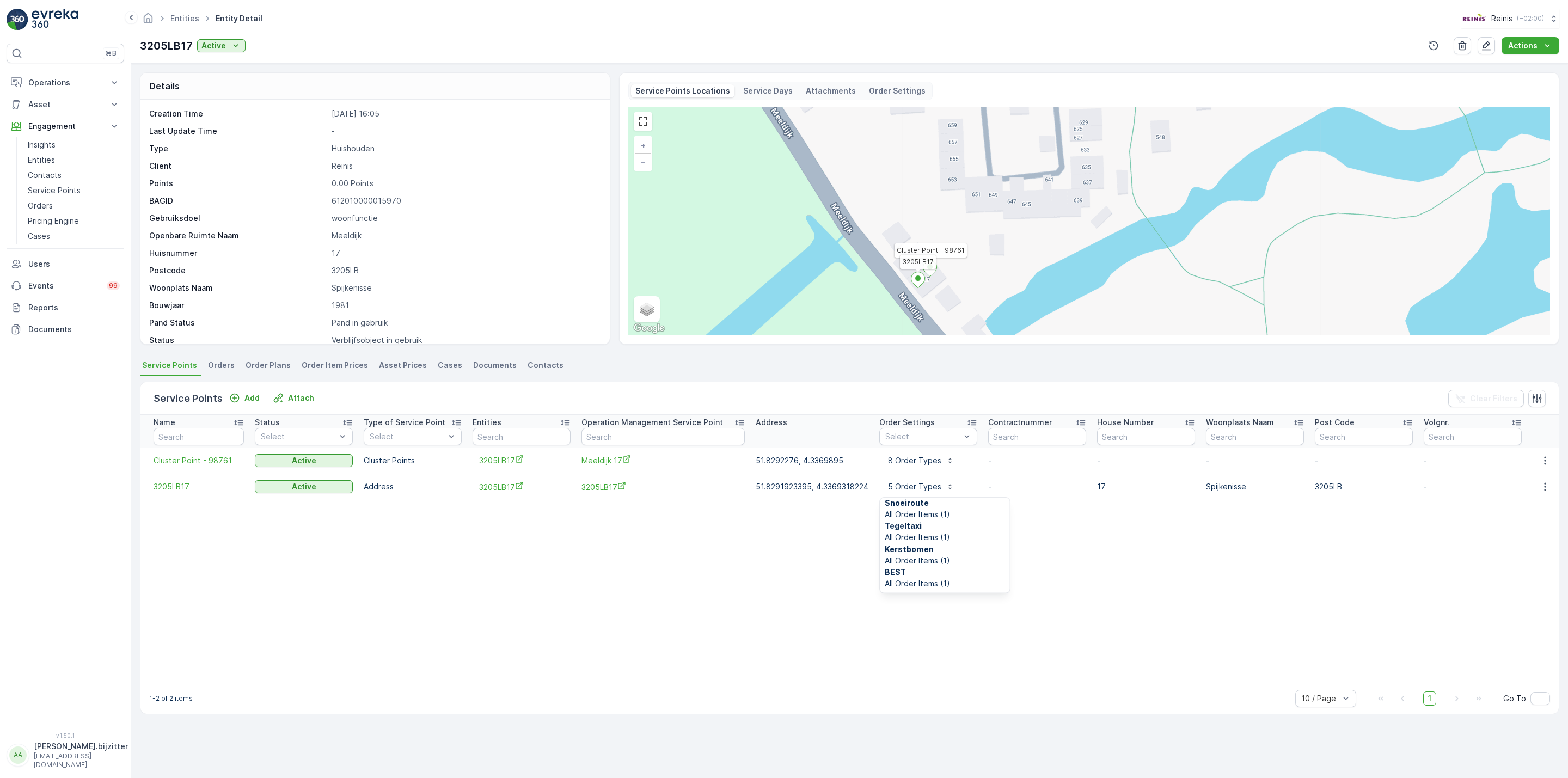
click at [766, 569] on table "Name Status Select Type of Service Point Select Entities Operation Management S…" at bounding box center [1066, 549] width 1852 height 268
click at [899, 459] on p "8 Order Types" at bounding box center [913, 461] width 55 height 11
click at [814, 570] on table "Name Status Select Type of Service Point Select Entities Operation Management S…" at bounding box center [1066, 549] width 1852 height 268
click at [1526, 46] on p "Actions" at bounding box center [1523, 46] width 29 height 11
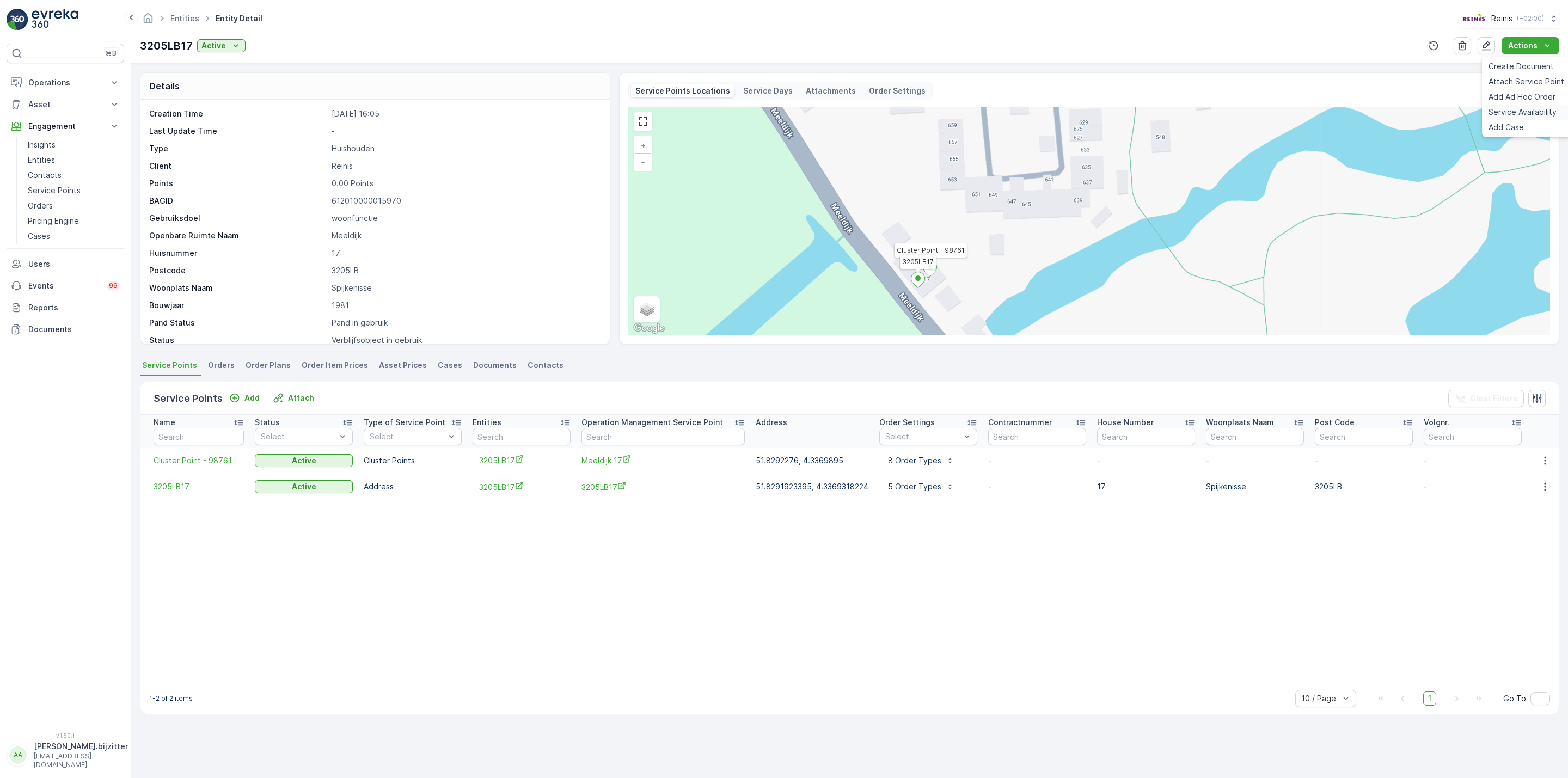
click at [1531, 111] on span "Service Availability" at bounding box center [1522, 112] width 68 height 11
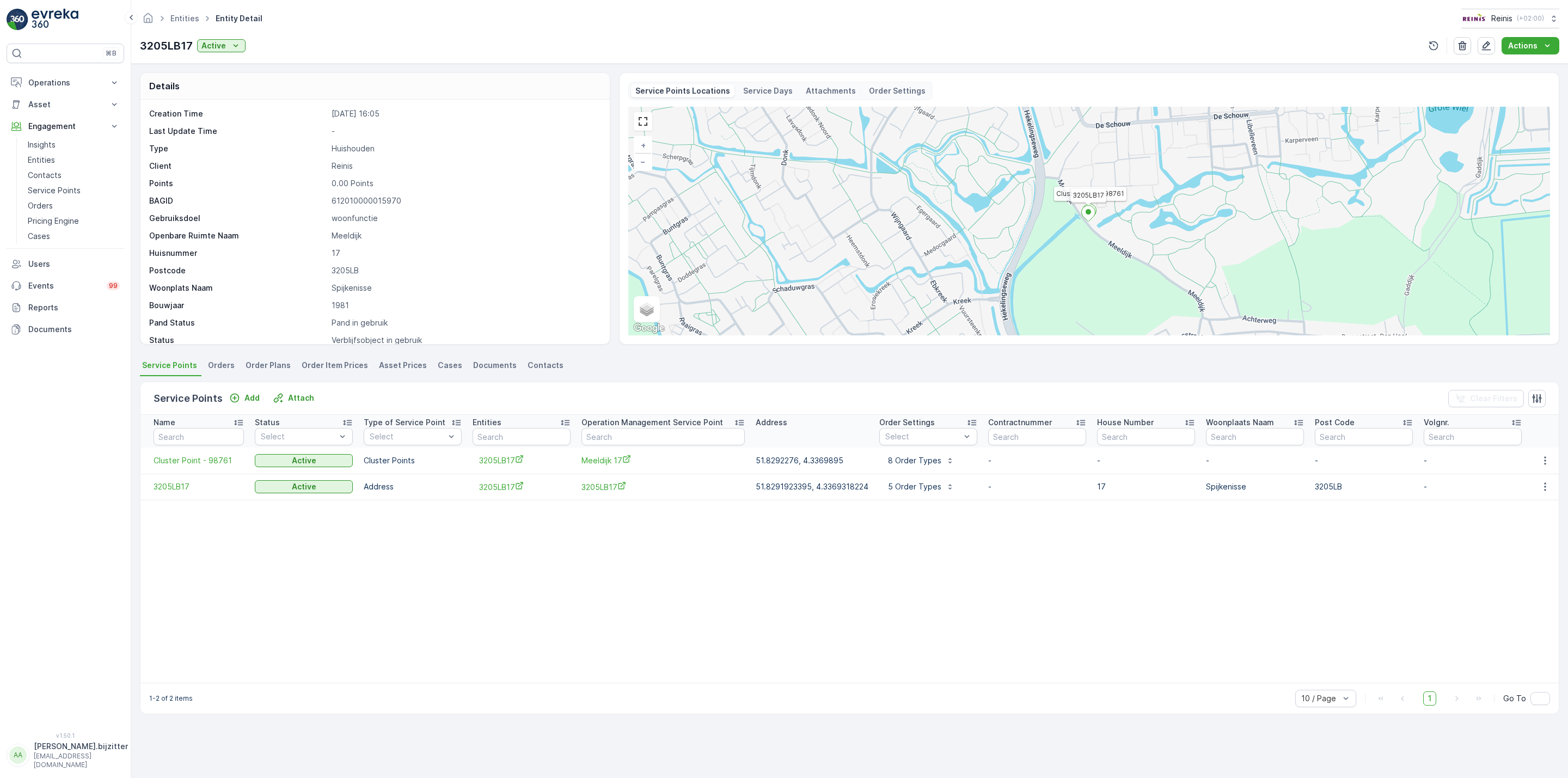
click at [428, 526] on table "Name Status Select Type of Service Point Select Entities Operation Management S…" at bounding box center [1066, 549] width 1852 height 268
drag, startPoint x: 495, startPoint y: 460, endPoint x: 405, endPoint y: 566, distance: 139.1
click at [410, 570] on table "Name Status Select Type of Service Point Select Entities Operation Management S…" at bounding box center [1066, 549] width 1852 height 268
drag, startPoint x: 172, startPoint y: 491, endPoint x: 267, endPoint y: 603, distance: 146.9
click at [267, 603] on table "Name Status Select Type of Service Point Select Entities Operation Management S…" at bounding box center [1066, 549] width 1852 height 268
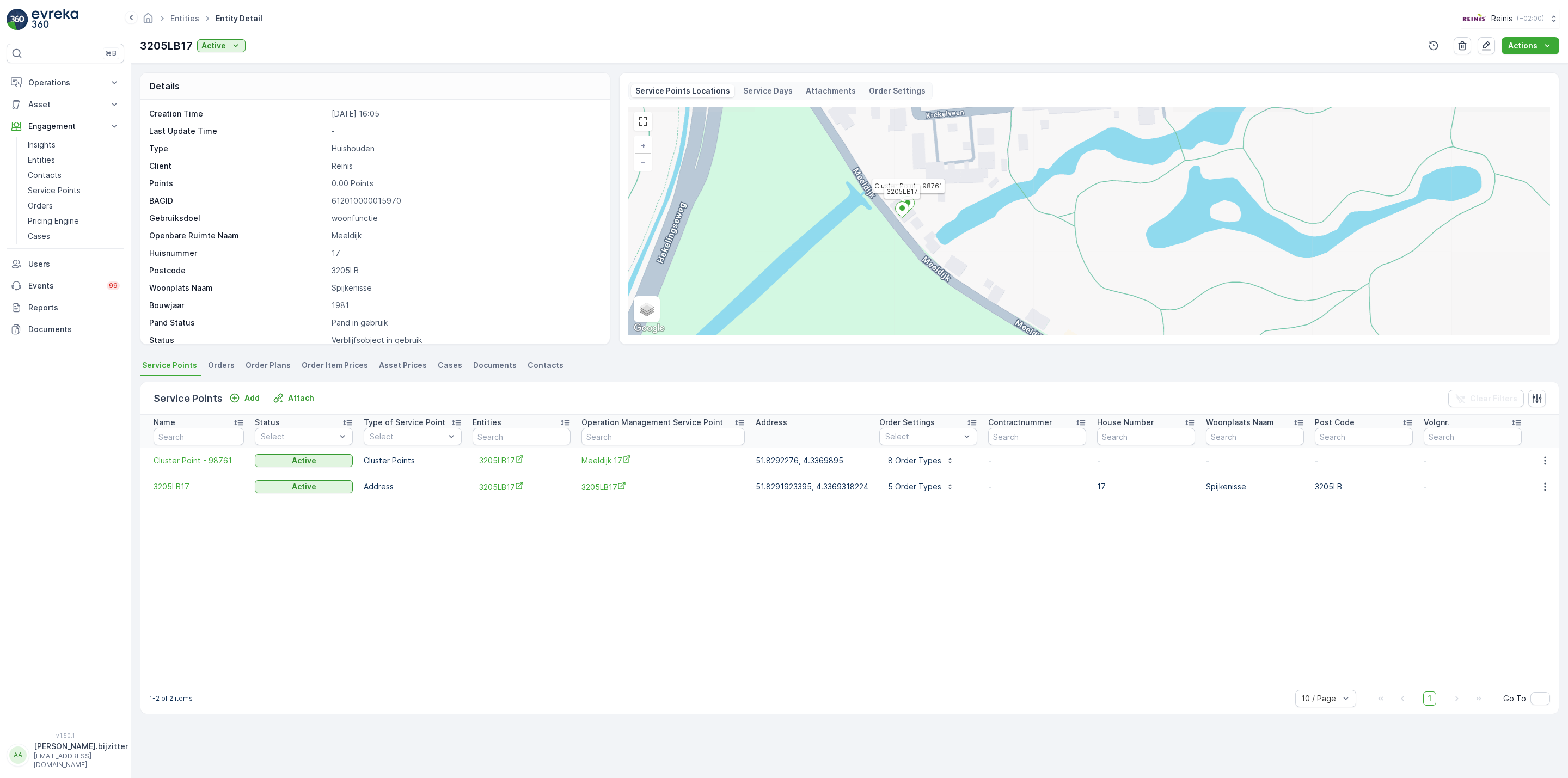
drag, startPoint x: 1072, startPoint y: 209, endPoint x: 881, endPoint y: 296, distance: 209.9
click at [881, 296] on div "Cluster Point - 98761 3205LB17 + − Satellite Roadmap Terrain Hybrid Leaflet Key…" at bounding box center [1089, 221] width 922 height 229
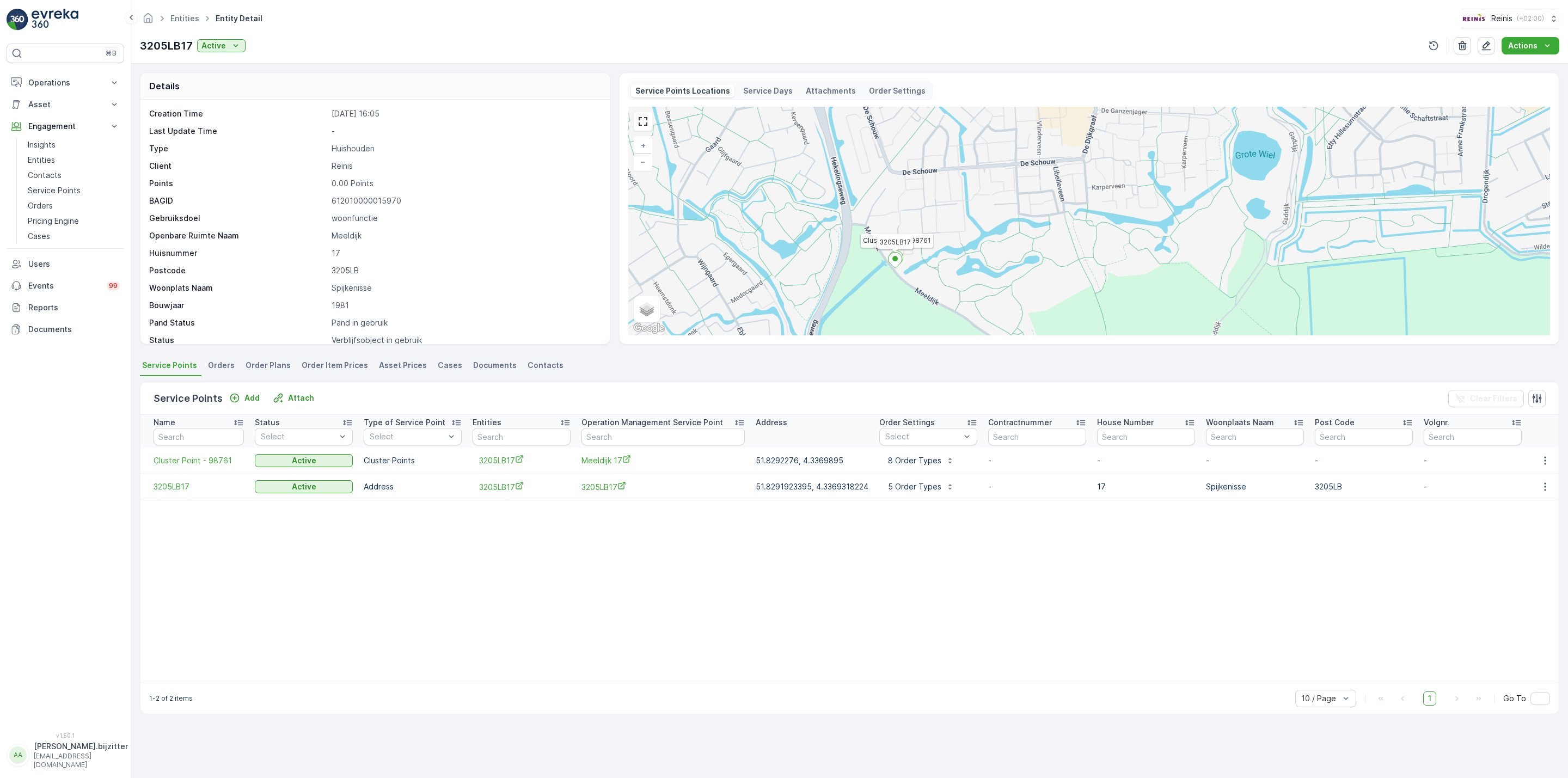
click at [290, 56] on div "Entities Entity Detail Reinis ( +02:00 ) 3205LB17 Active Actions" at bounding box center [850, 32] width 1437 height 64
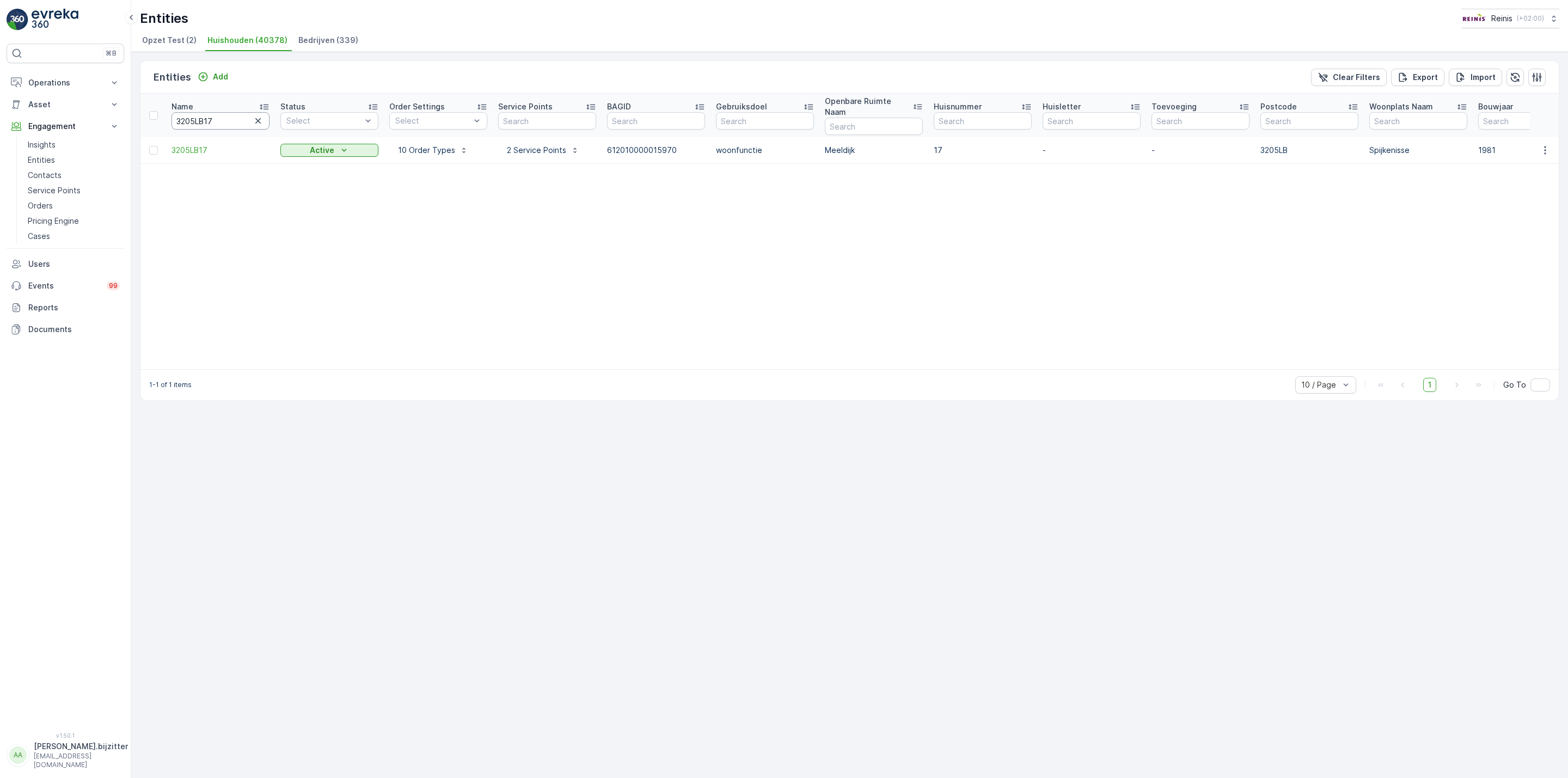
click at [206, 117] on input "3205LB17" at bounding box center [220, 121] width 98 height 18
paste input "7LA6"
type input "3207LA6"
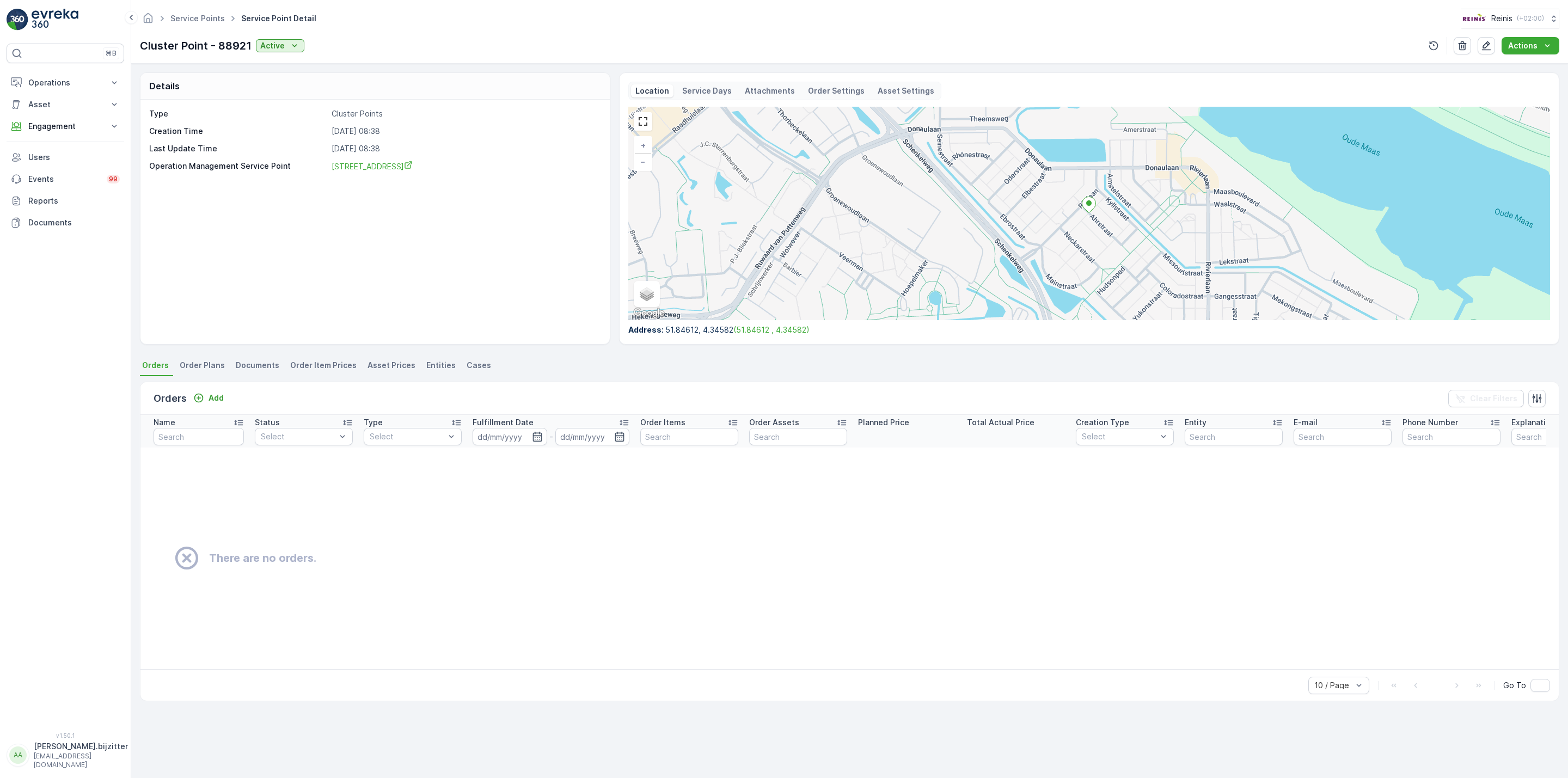
click at [637, 541] on td "There are no orders." at bounding box center [1045, 558] width 1810 height 222
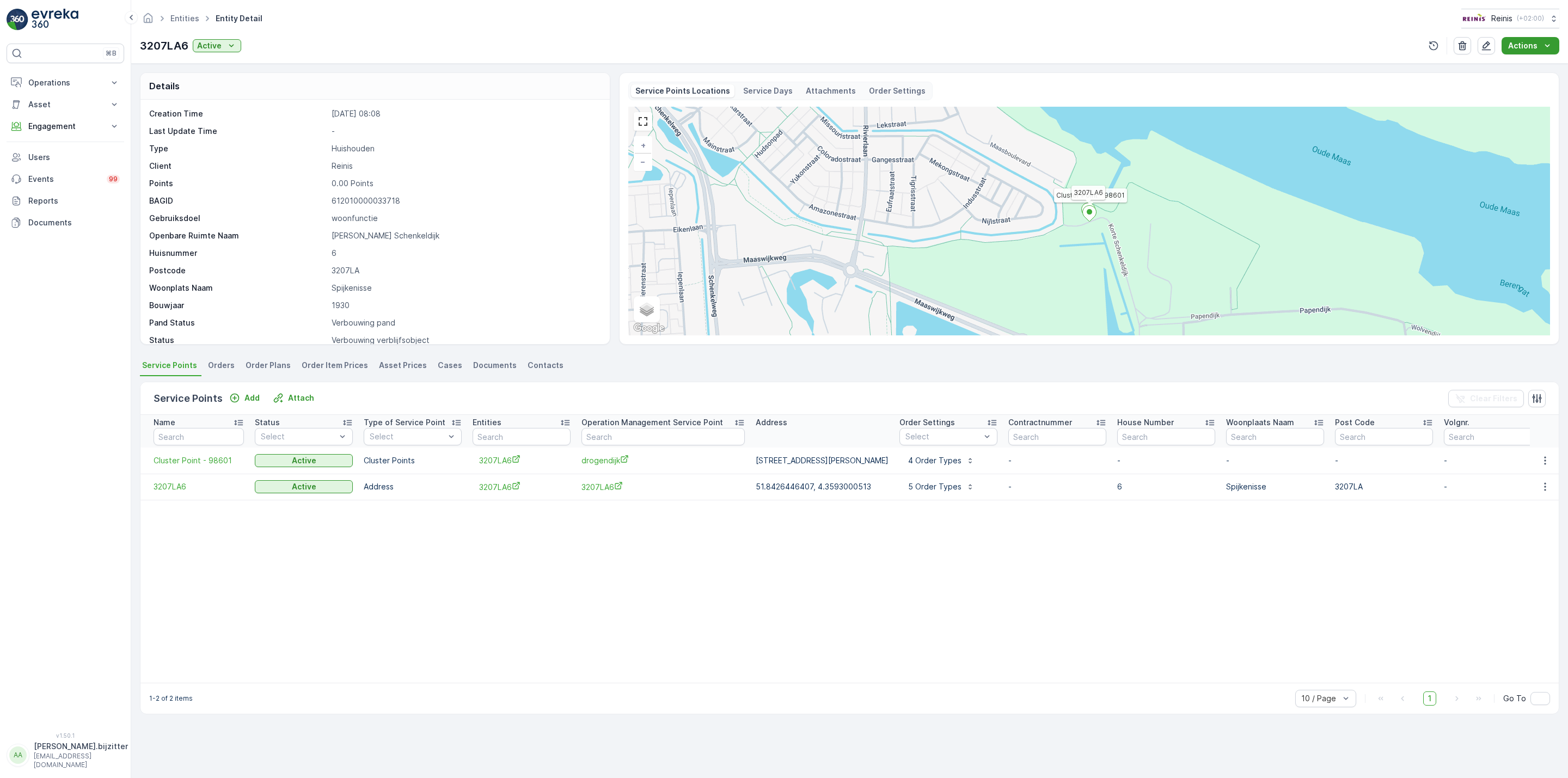
click at [1513, 44] on p "Actions" at bounding box center [1523, 46] width 29 height 11
click at [1523, 106] on div "Service Availability" at bounding box center [1526, 112] width 85 height 15
click at [446, 549] on table "Name Status Select Type of Service Point Select Entities Operation Management S…" at bounding box center [1076, 549] width 1872 height 268
click at [426, 562] on table "Name Status Select Type of Service Point Select Entities Operation Management S…" at bounding box center [1076, 549] width 1872 height 268
click at [182, 534] on td at bounding box center [195, 534] width 109 height 23
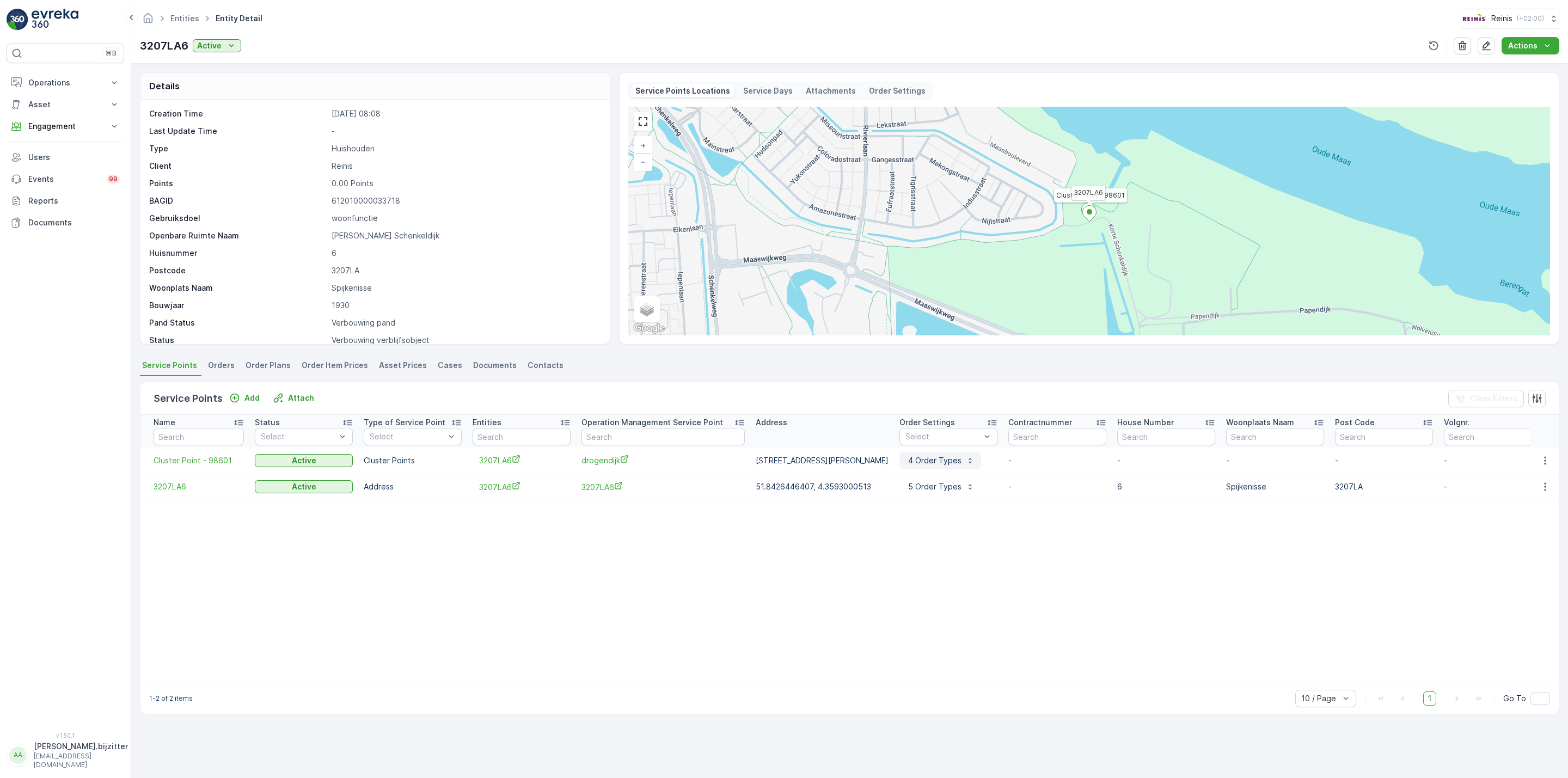
click at [962, 464] on p "4 Order Types" at bounding box center [933, 461] width 55 height 11
click at [998, 534] on table "Name Status Select Type of Service Point Select Entities Operation Management S…" at bounding box center [1076, 549] width 1872 height 268
